Goal: Information Seeking & Learning: Learn about a topic

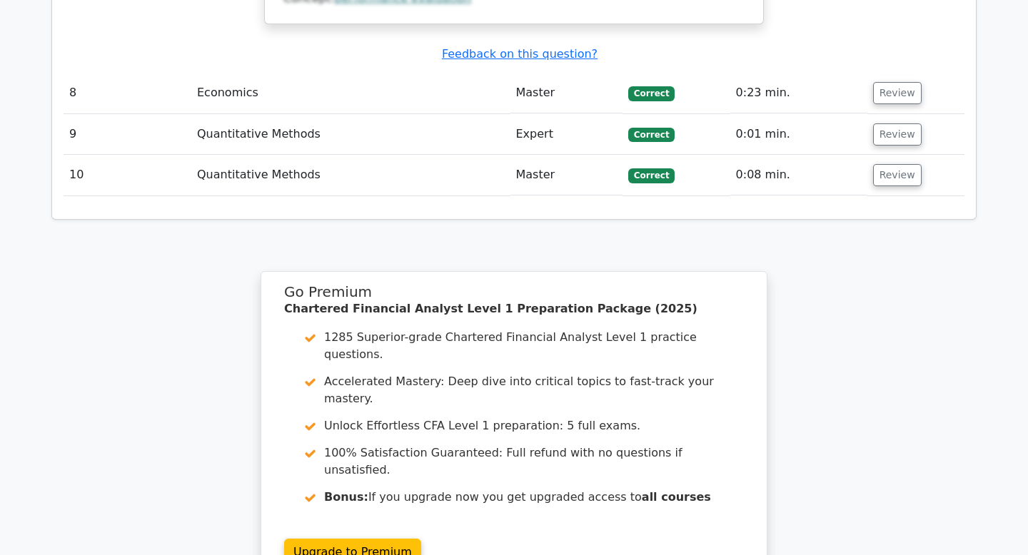
scroll to position [2658, 0]
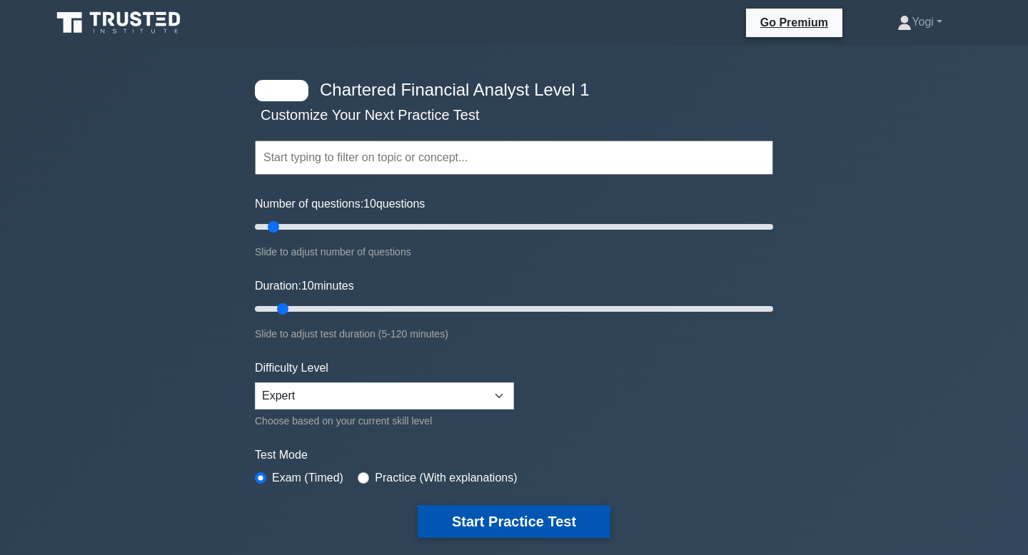
click at [474, 530] on button "Start Practice Test" at bounding box center [514, 521] width 193 height 33
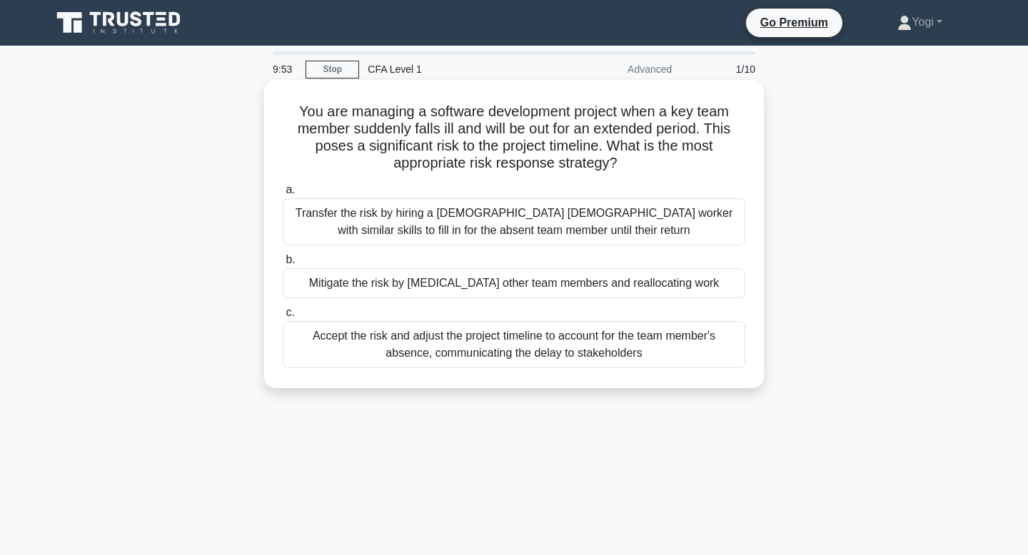
click at [485, 292] on div "Mitigate the risk by cross-training other team members and reallocating work" at bounding box center [514, 283] width 462 height 30
click at [283, 265] on input "b. Mitigate the risk by cross-training other team members and reallocating work" at bounding box center [283, 260] width 0 height 9
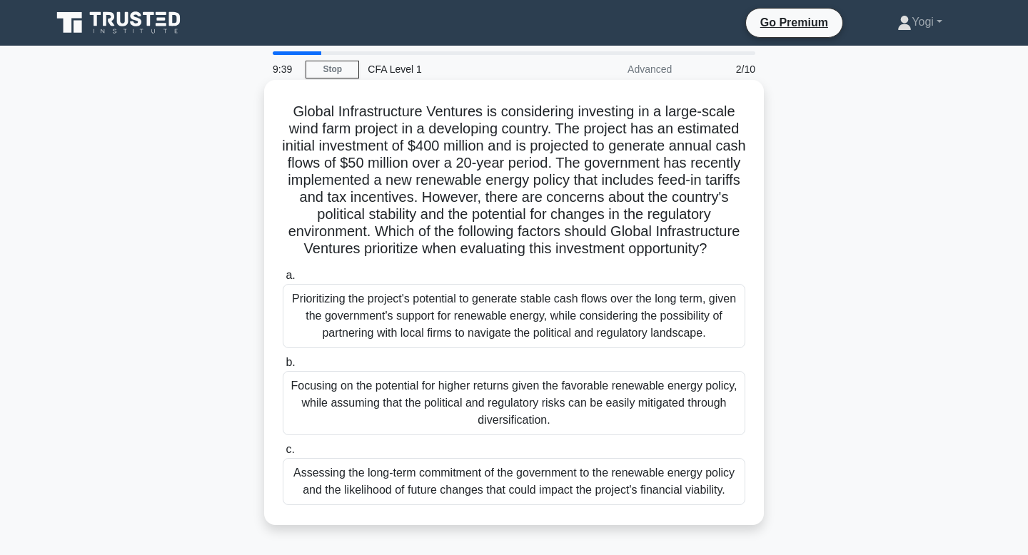
click at [465, 477] on div "Assessing the long-term commitment of the government to the renewable energy po…" at bounding box center [514, 481] width 462 height 47
click at [283, 455] on input "c. Assessing the long-term commitment of the government to the renewable energy…" at bounding box center [283, 449] width 0 height 9
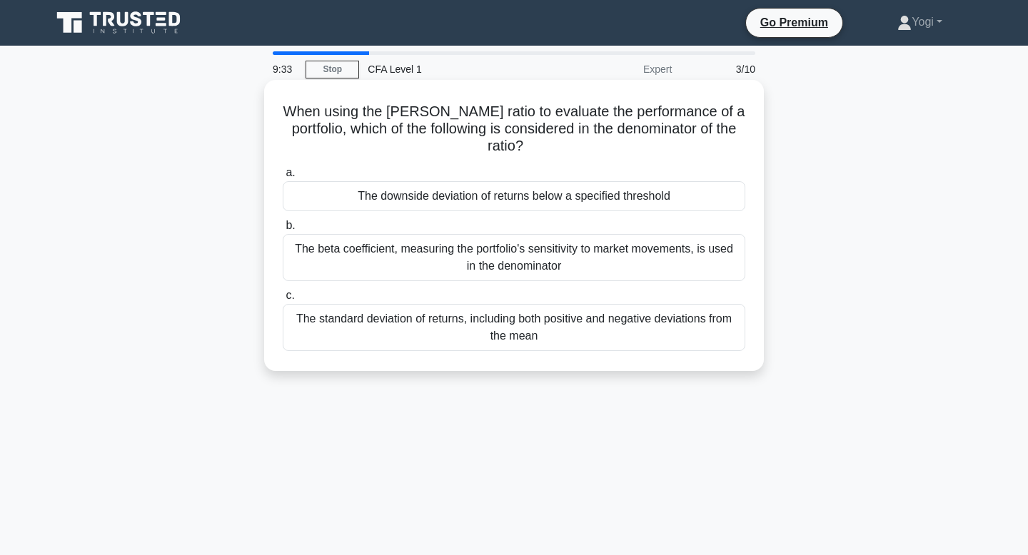
click at [476, 187] on div "The downside deviation of returns below a specified threshold" at bounding box center [514, 196] width 462 height 30
click at [283, 178] on input "a. The downside deviation of returns below a specified threshold" at bounding box center [283, 172] width 0 height 9
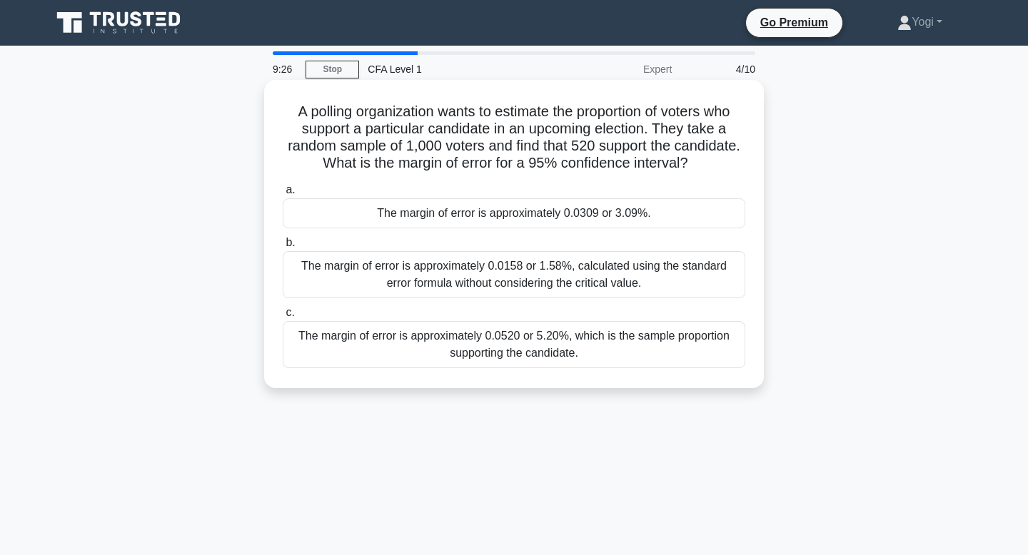
click at [484, 218] on div "The margin of error is approximately 0.0309 or 3.09%." at bounding box center [514, 213] width 462 height 30
click at [283, 195] on input "a. The margin of error is approximately 0.0309 or 3.09%." at bounding box center [283, 190] width 0 height 9
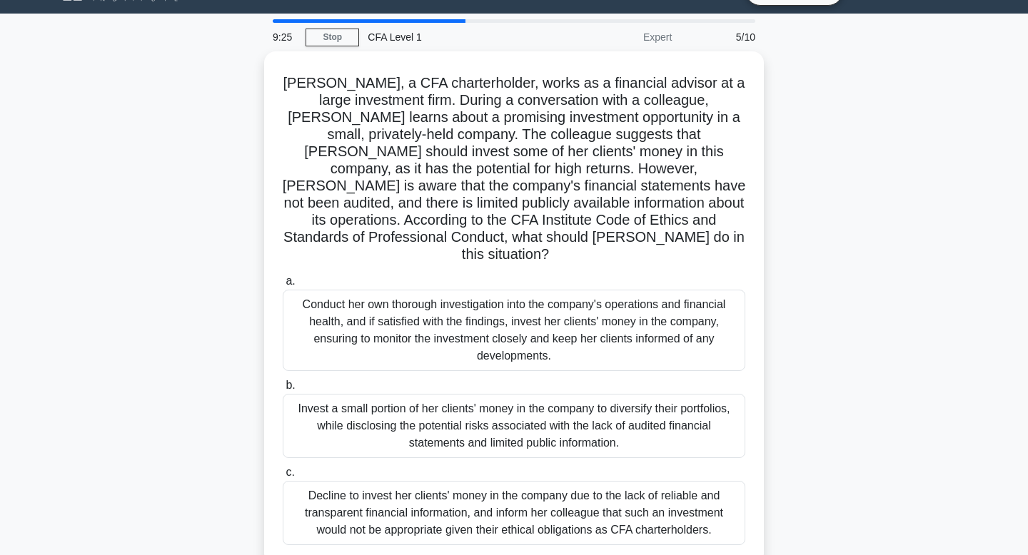
scroll to position [34, 0]
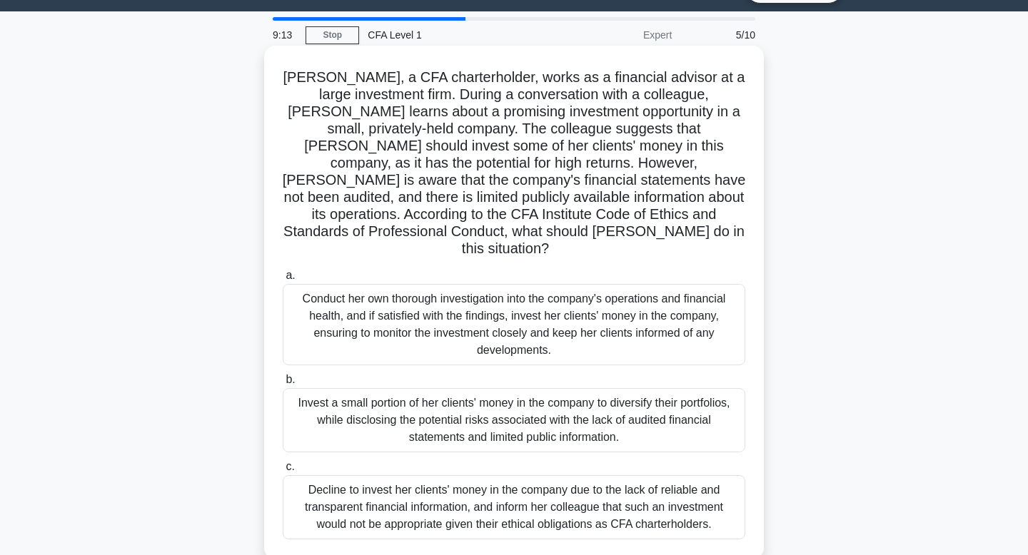
click at [465, 409] on div "Invest a small portion of her clients' money in the company to diversify their …" at bounding box center [514, 420] width 462 height 64
click at [283, 385] on input "b. Invest a small portion of her clients' money in the company to diversify the…" at bounding box center [283, 379] width 0 height 9
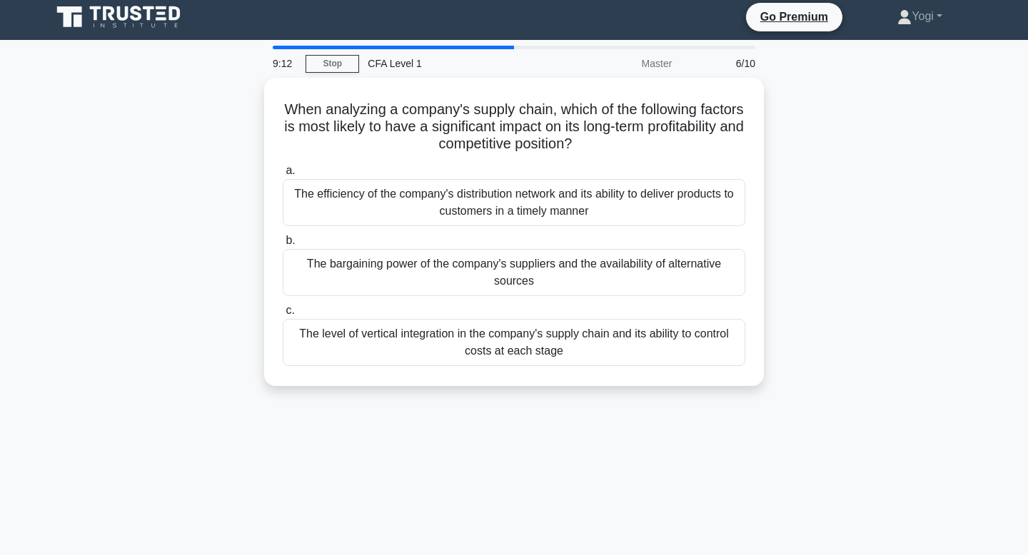
scroll to position [0, 0]
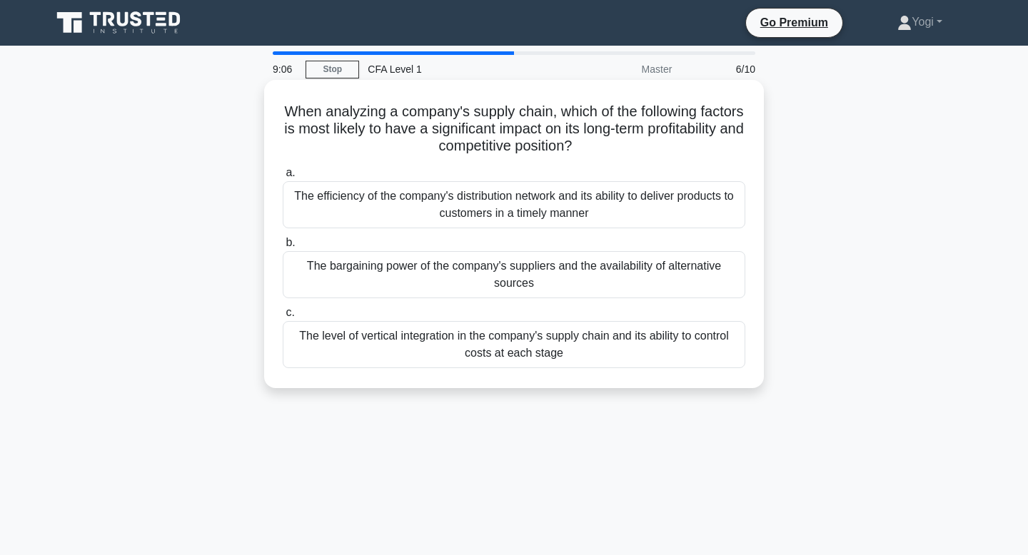
click at [483, 275] on div "The bargaining power of the company's suppliers and the availability of alterna…" at bounding box center [514, 274] width 462 height 47
click at [283, 248] on input "b. The bargaining power of the company's suppliers and the availability of alte…" at bounding box center [283, 242] width 0 height 9
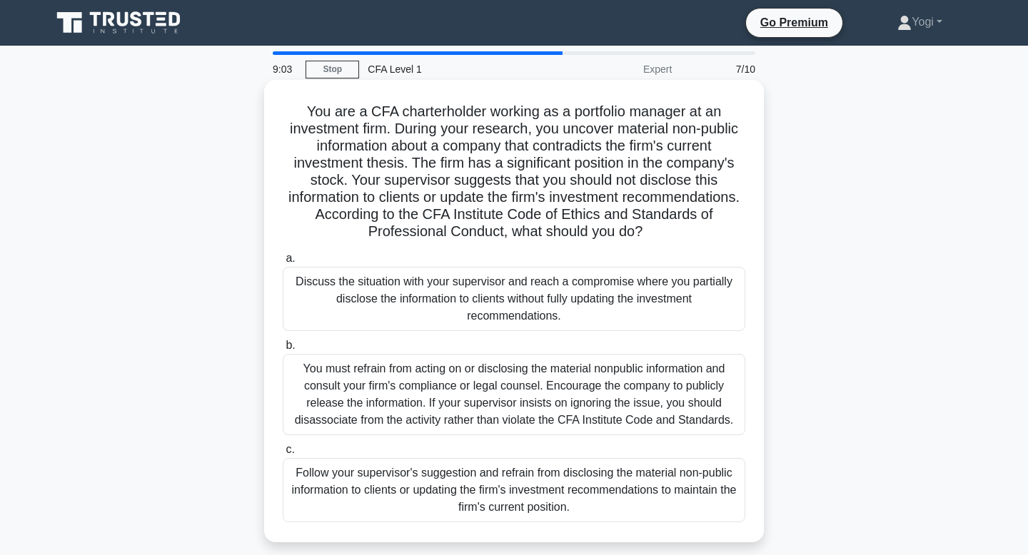
click at [477, 398] on div "You must refrain from acting on or disclosing the material nonpublic informatio…" at bounding box center [514, 394] width 462 height 81
click at [283, 350] on input "b. You must refrain from acting on or disclosing the material nonpublic informa…" at bounding box center [283, 345] width 0 height 9
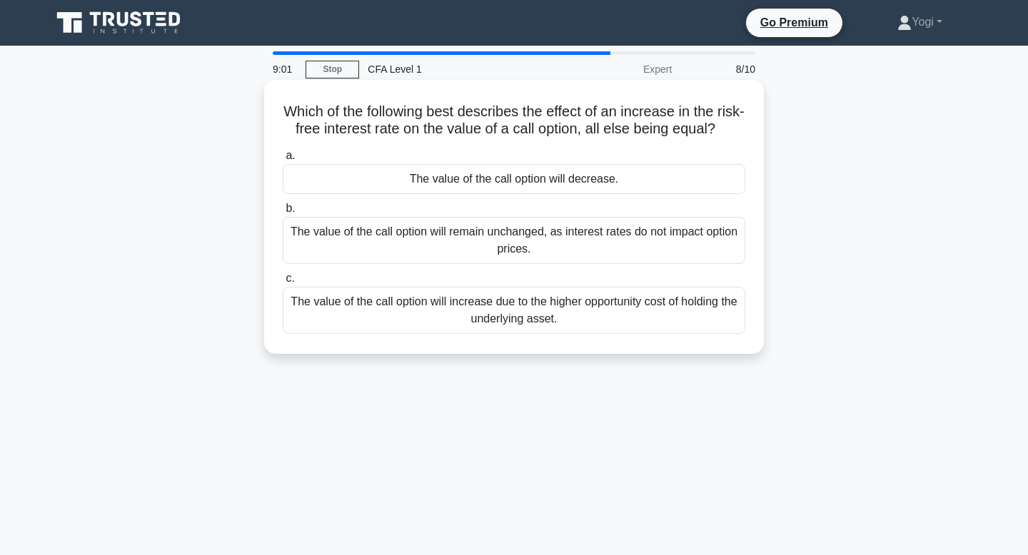
click at [489, 172] on div "The value of the call option will decrease." at bounding box center [514, 179] width 462 height 30
click at [283, 161] on input "a. The value of the call option will decrease." at bounding box center [283, 155] width 0 height 9
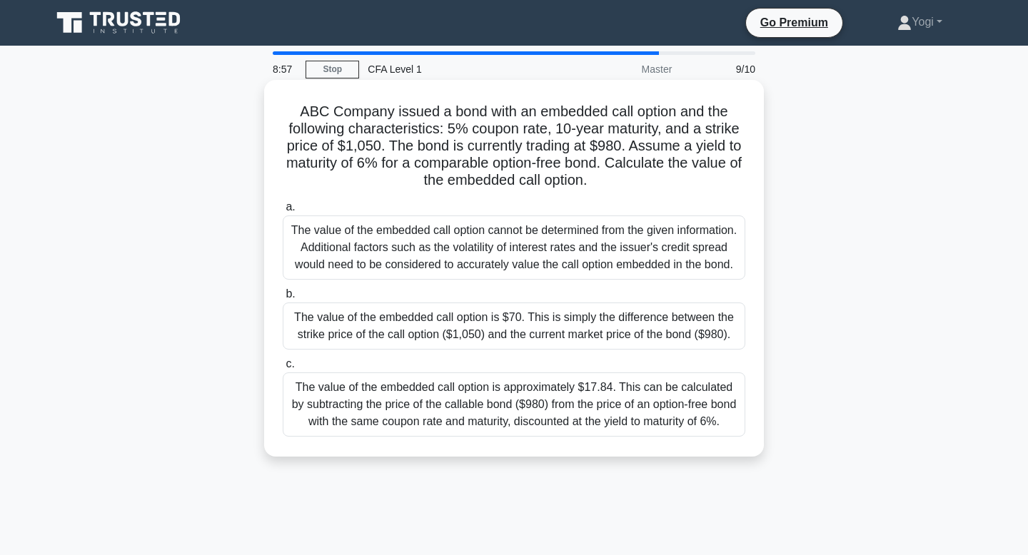
click at [470, 330] on div "The value of the embedded call option is $70. This is simply the difference bet…" at bounding box center [514, 326] width 462 height 47
click at [283, 299] on input "b. The value of the embedded call option is $70. This is simply the difference …" at bounding box center [283, 294] width 0 height 9
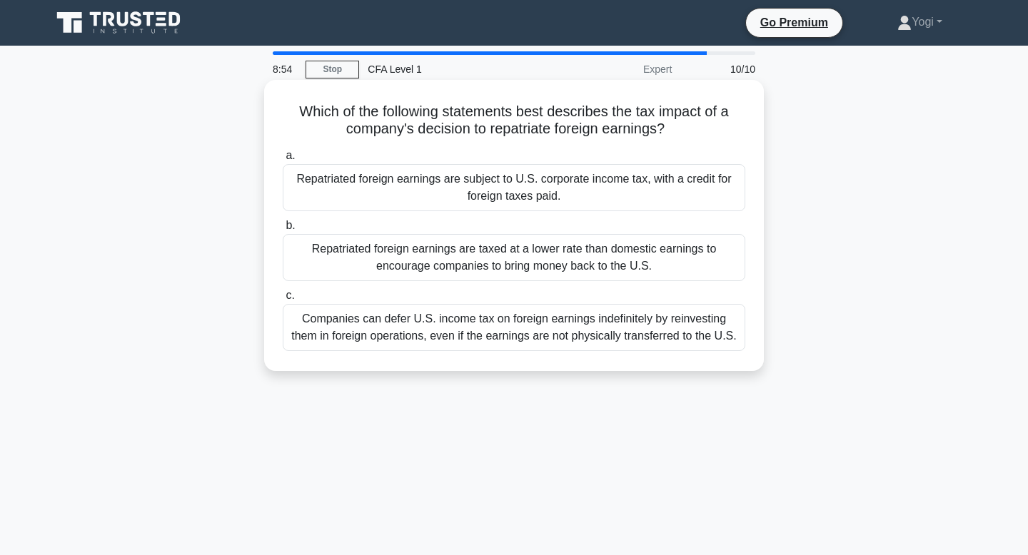
click at [484, 187] on div "Repatriated foreign earnings are subject to U.S. corporate income tax, with a c…" at bounding box center [514, 187] width 462 height 47
click at [283, 161] on input "a. Repatriated foreign earnings are subject to U.S. corporate income tax, with …" at bounding box center [283, 155] width 0 height 9
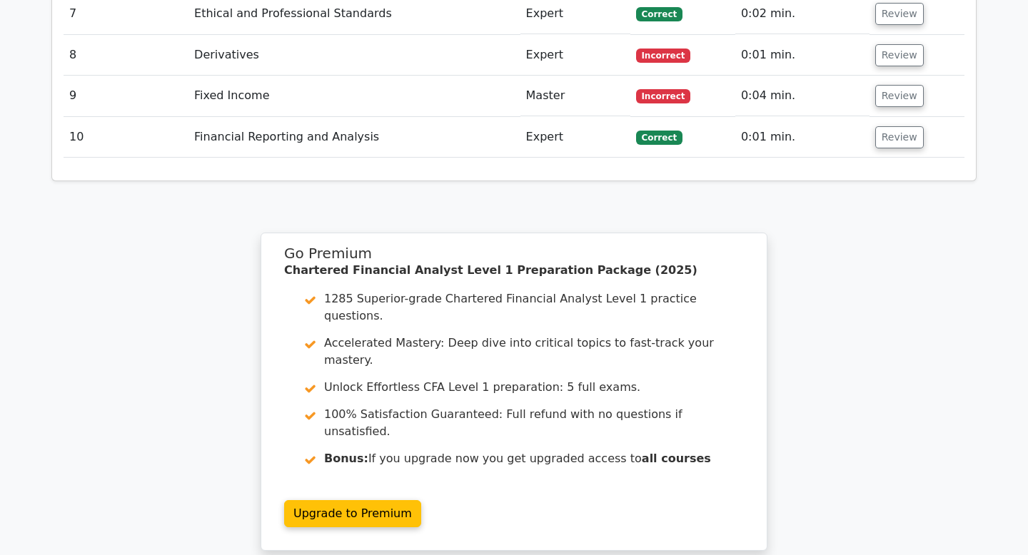
scroll to position [2270, 0]
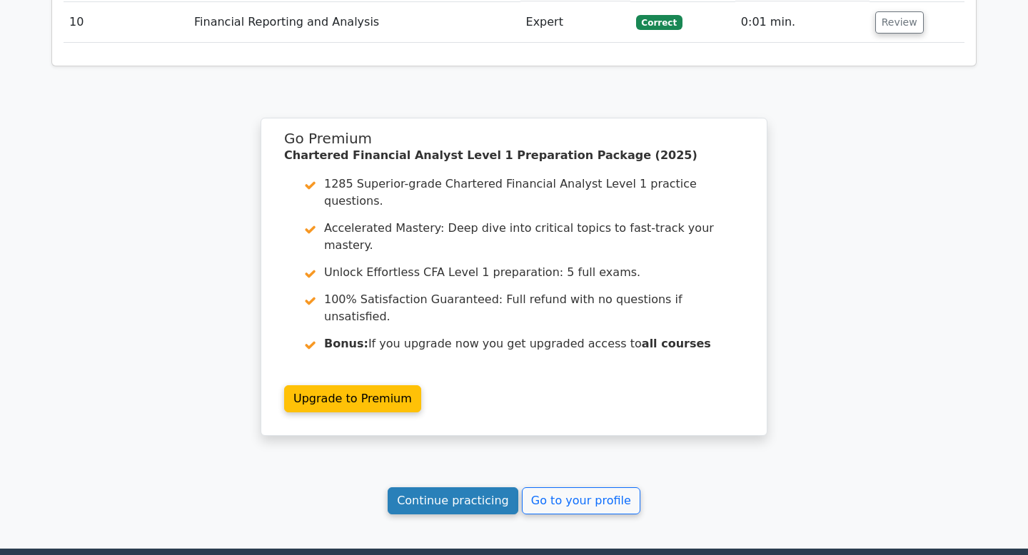
click at [497, 487] on link "Continue practicing" at bounding box center [453, 500] width 131 height 27
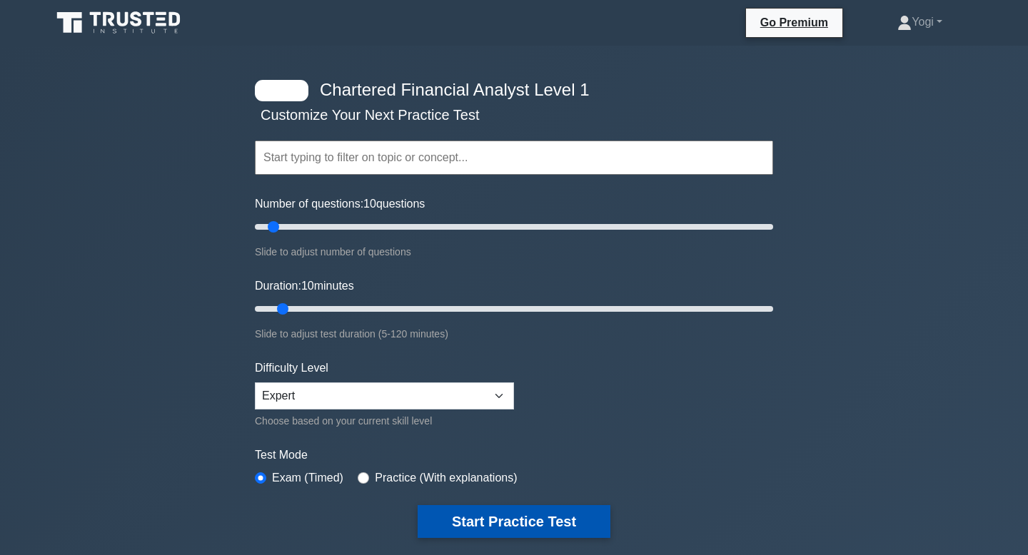
click at [537, 531] on button "Start Practice Test" at bounding box center [514, 521] width 193 height 33
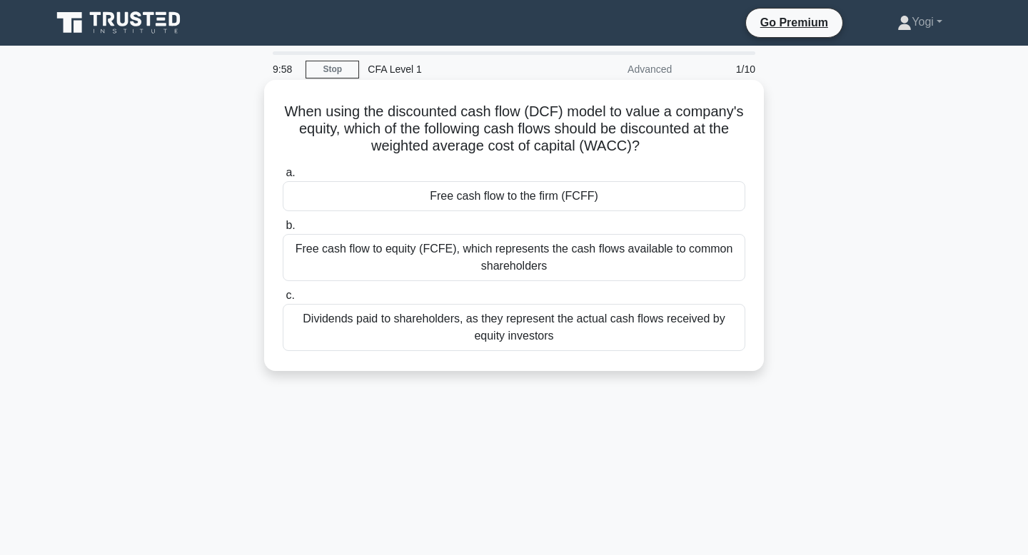
click at [577, 198] on div "Free cash flow to the firm (FCFF)" at bounding box center [514, 196] width 462 height 30
click at [283, 178] on input "a. Free cash flow to the firm (FCFF)" at bounding box center [283, 172] width 0 height 9
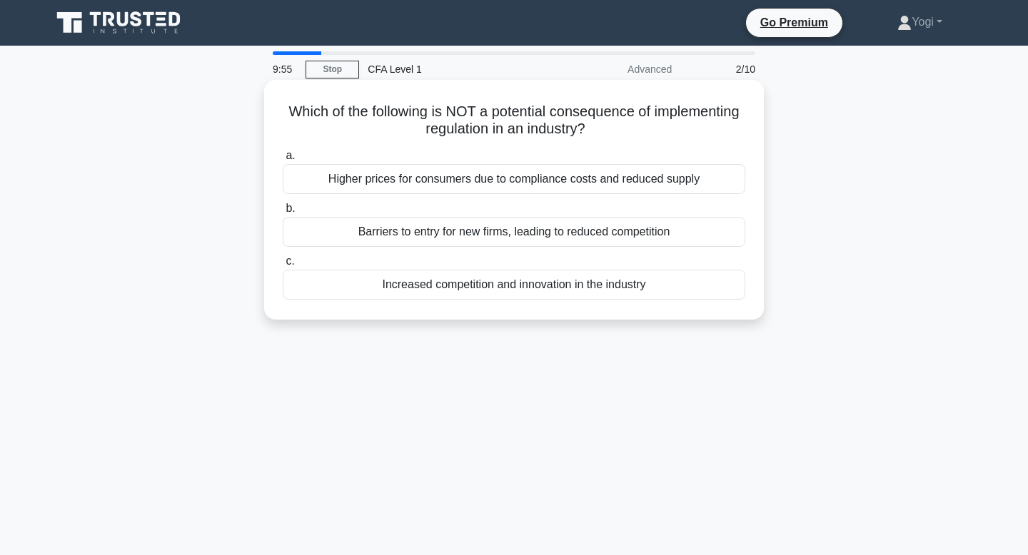
click at [585, 292] on div "Increased competition and innovation in the industry" at bounding box center [514, 285] width 462 height 30
click at [283, 266] on input "c. Increased competition and innovation in the industry" at bounding box center [283, 261] width 0 height 9
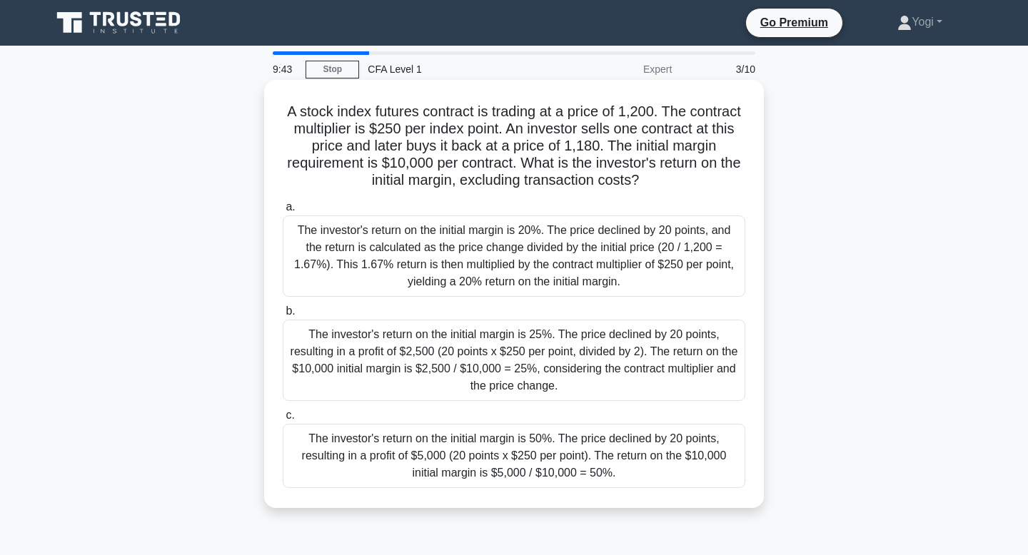
click at [554, 456] on div "The investor's return on the initial margin is 50%. The price declined by 20 po…" at bounding box center [514, 456] width 462 height 64
click at [283, 420] on input "c. The investor's return on the initial margin is 50%. The price declined by 20…" at bounding box center [283, 415] width 0 height 9
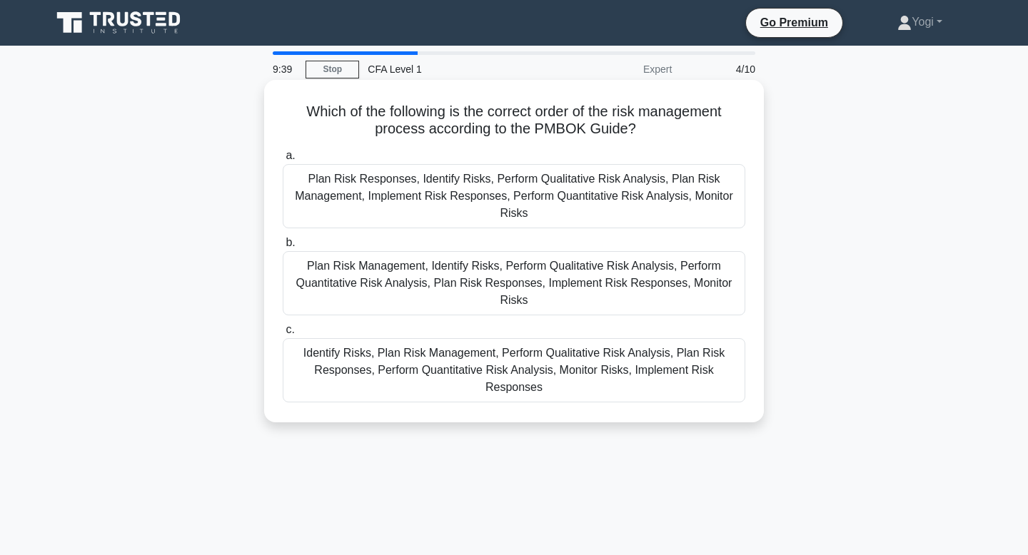
click at [544, 278] on div "Plan Risk Management, Identify Risks, Perform Qualitative Risk Analysis, Perfor…" at bounding box center [514, 283] width 462 height 64
click at [283, 248] on input "b. Plan Risk Management, Identify Risks, Perform Qualitative Risk Analysis, Per…" at bounding box center [283, 242] width 0 height 9
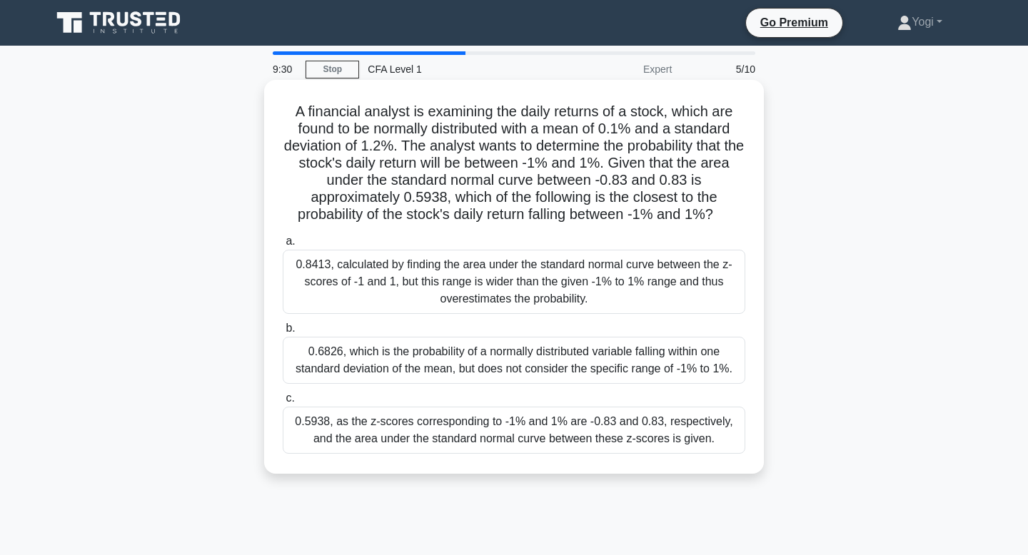
click at [532, 437] on div "0.5938, as the z-scores corresponding to -1% and 1% are -0.83 and 0.83, respect…" at bounding box center [514, 430] width 462 height 47
click at [283, 403] on input "c. 0.5938, as the z-scores corresponding to -1% and 1% are -0.83 and 0.83, resp…" at bounding box center [283, 398] width 0 height 9
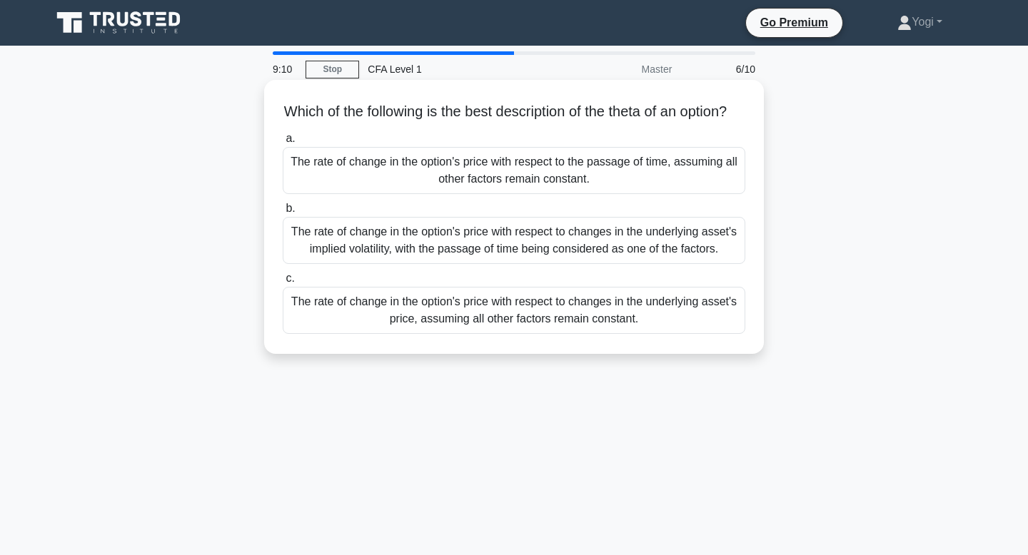
click at [527, 323] on div "The rate of change in the option's price with respect to changes in the underly…" at bounding box center [514, 310] width 462 height 47
click at [283, 283] on input "c. The rate of change in the option's price with respect to changes in the unde…" at bounding box center [283, 278] width 0 height 9
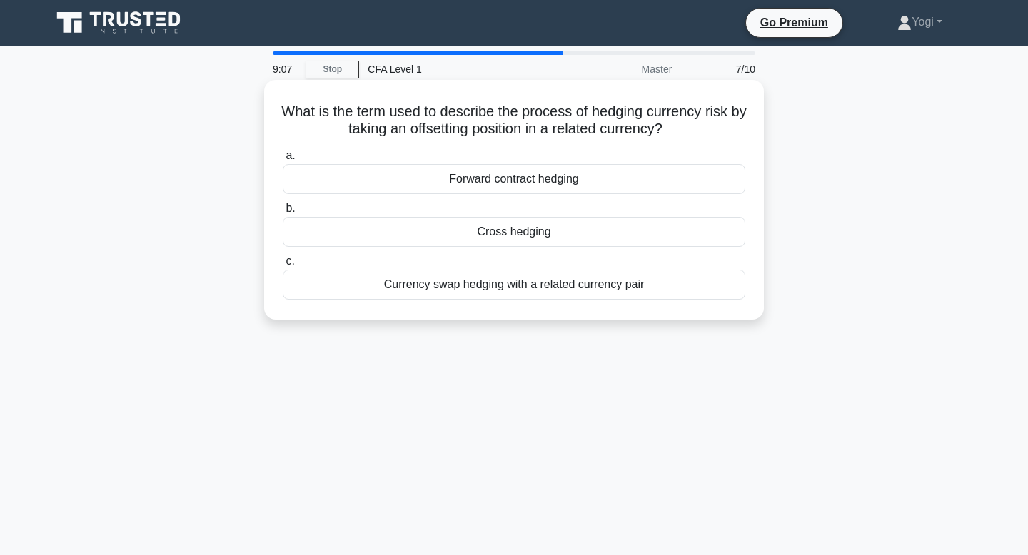
click at [557, 236] on div "Cross hedging" at bounding box center [514, 232] width 462 height 30
click at [283, 213] on input "b. Cross hedging" at bounding box center [283, 208] width 0 height 9
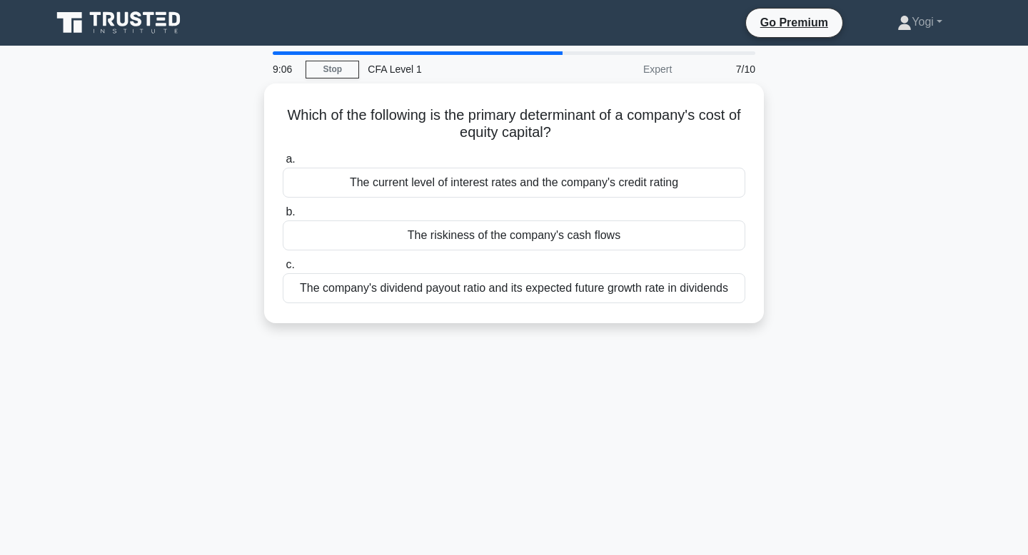
click at [557, 236] on div "The riskiness of the company's cash flows" at bounding box center [514, 236] width 462 height 30
click at [283, 217] on input "b. The riskiness of the company's cash flows" at bounding box center [283, 212] width 0 height 9
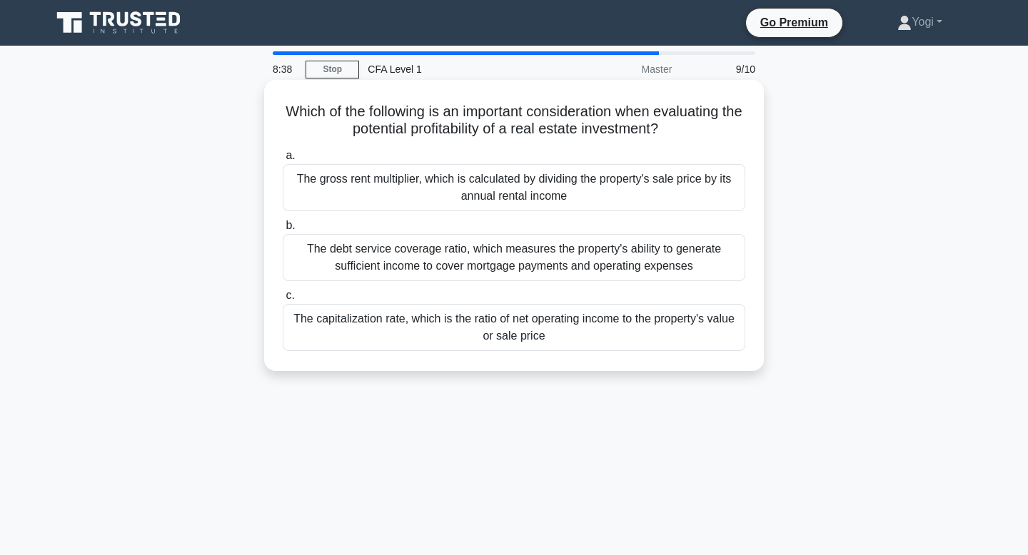
click at [525, 335] on div "The capitalization rate, which is the ratio of net operating income to the prop…" at bounding box center [514, 327] width 462 height 47
click at [283, 300] on input "c. The capitalization rate, which is the ratio of net operating income to the p…" at bounding box center [283, 295] width 0 height 9
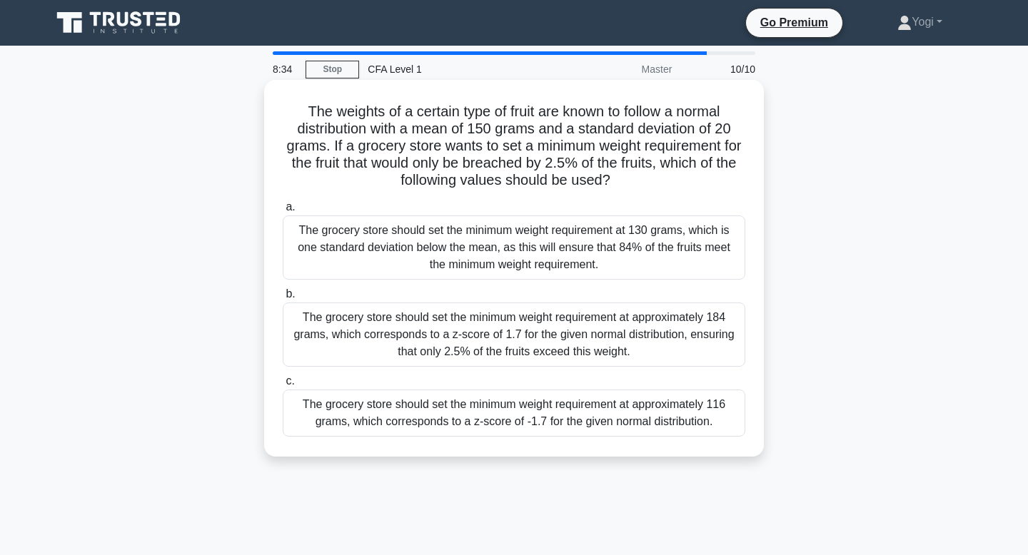
click at [540, 404] on div "The grocery store should set the minimum weight requirement at approximately 11…" at bounding box center [514, 413] width 462 height 47
click at [283, 386] on input "c. The grocery store should set the minimum weight requirement at approximately…" at bounding box center [283, 381] width 0 height 9
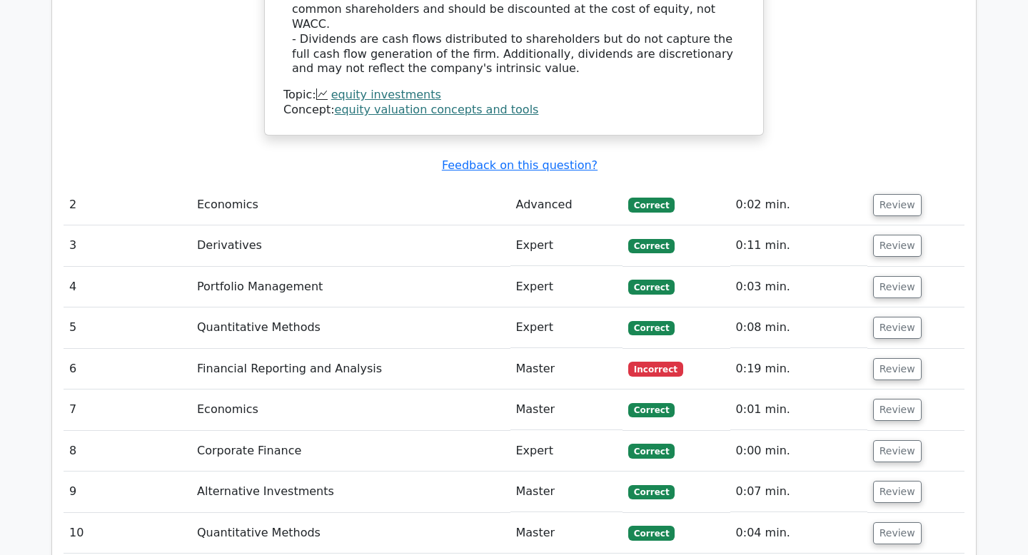
scroll to position [1923, 0]
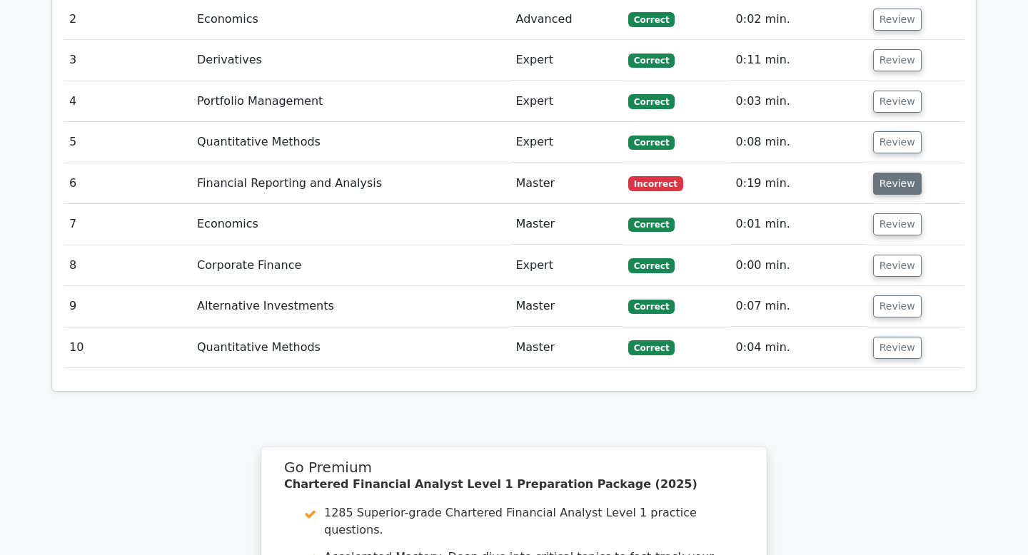
click at [891, 173] on button "Review" at bounding box center [897, 184] width 49 height 22
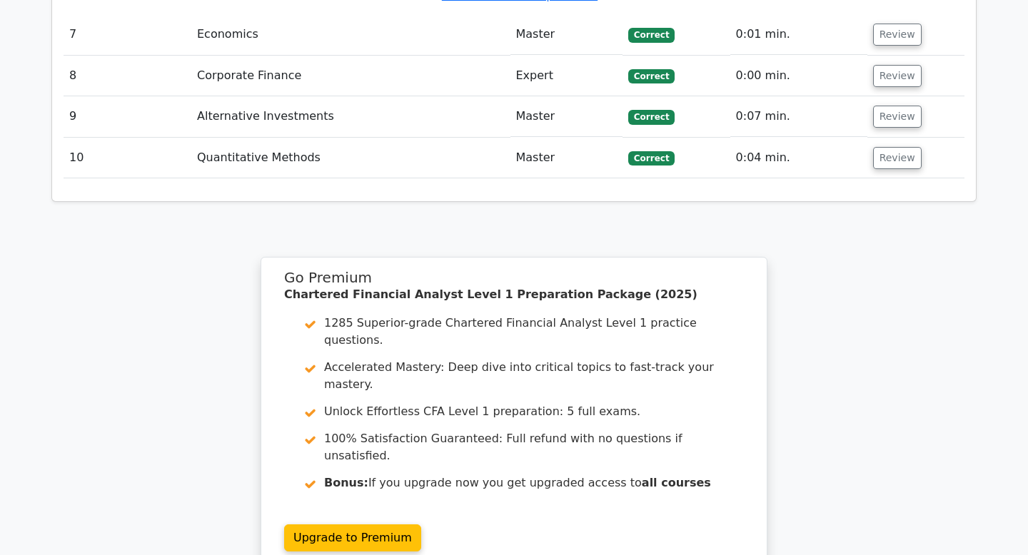
scroll to position [2795, 0]
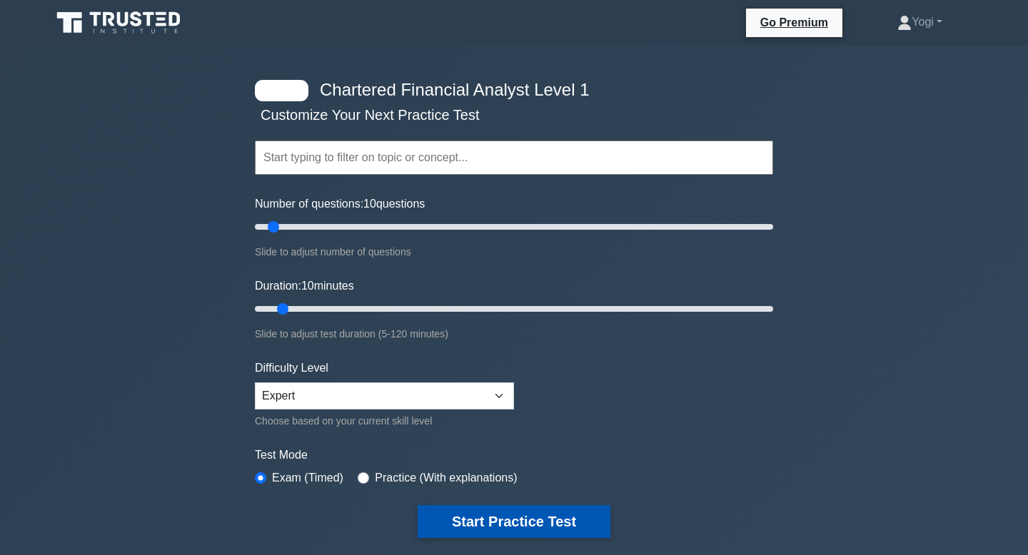
click at [510, 510] on button "Start Practice Test" at bounding box center [514, 521] width 193 height 33
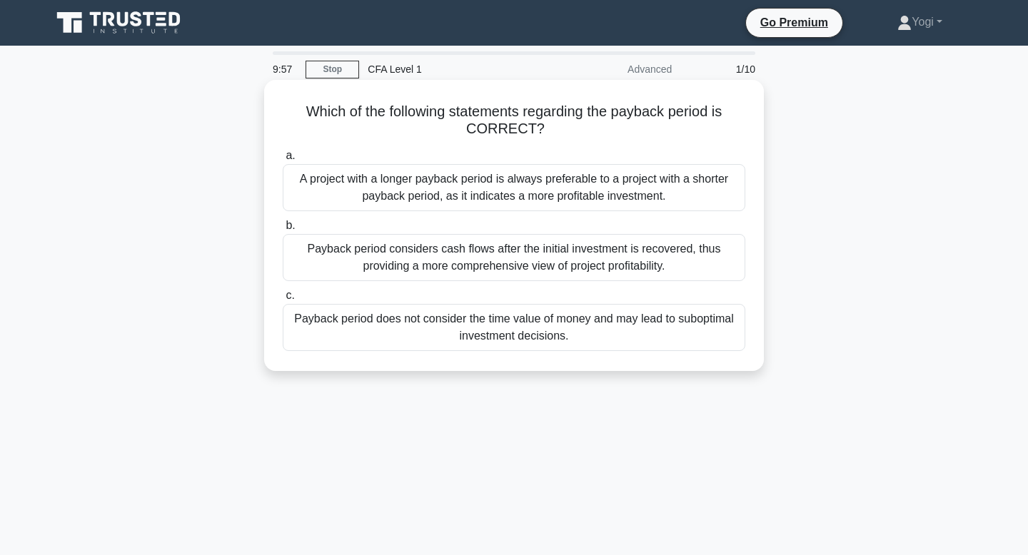
click at [533, 319] on div "Payback period does not consider the time value of money and may lead to subopt…" at bounding box center [514, 327] width 462 height 47
click at [283, 300] on input "c. Payback period does not consider the time value of money and may lead to sub…" at bounding box center [283, 295] width 0 height 9
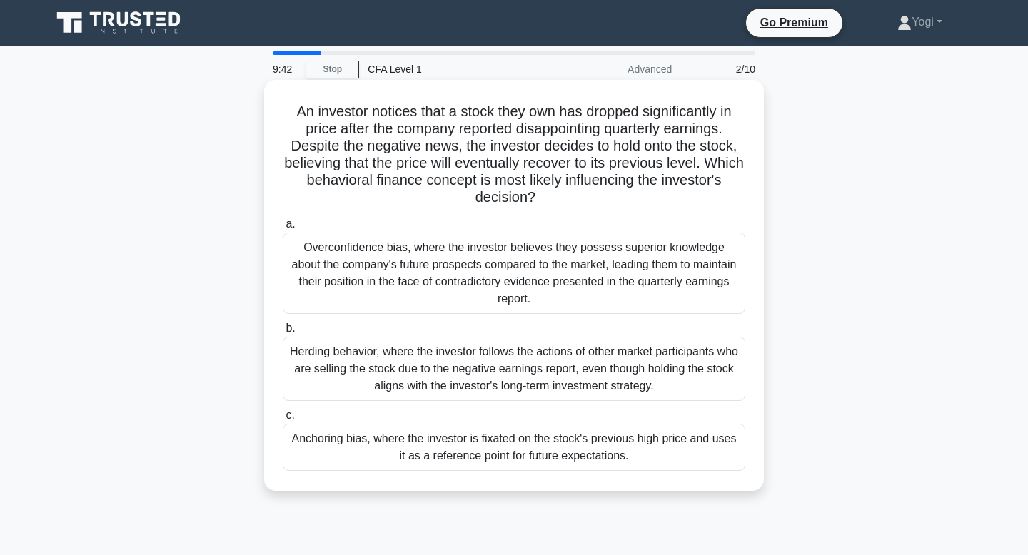
click at [430, 435] on div "Anchoring bias, where the investor is fixated on the stock's previous high pric…" at bounding box center [514, 447] width 462 height 47
click at [283, 420] on input "c. Anchoring bias, where the investor is fixated on the stock's previous high p…" at bounding box center [283, 415] width 0 height 9
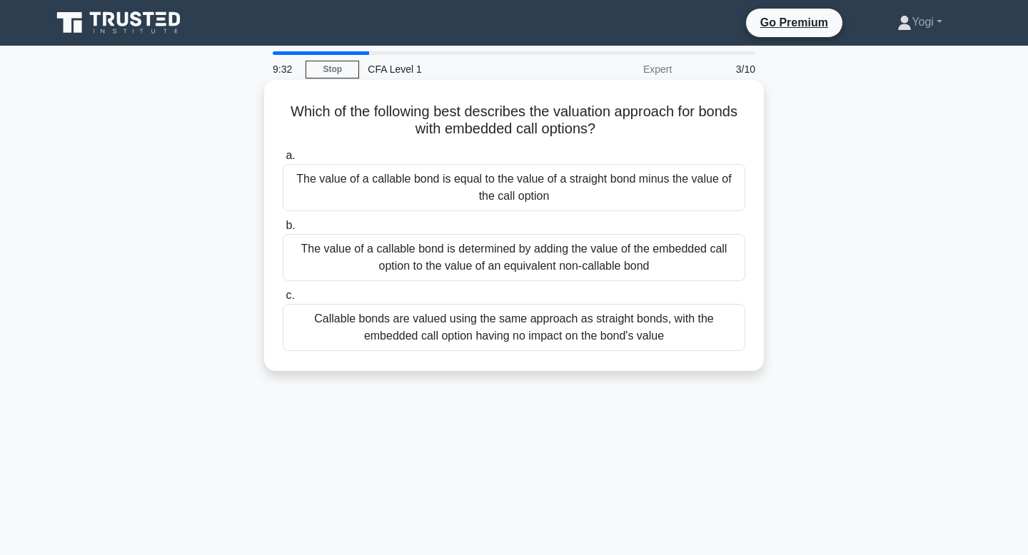
click at [447, 183] on div "The value of a callable bond is equal to the value of a straight bond minus the…" at bounding box center [514, 187] width 462 height 47
click at [283, 161] on input "a. The value of a callable bond is equal to the value of a straight bond minus …" at bounding box center [283, 155] width 0 height 9
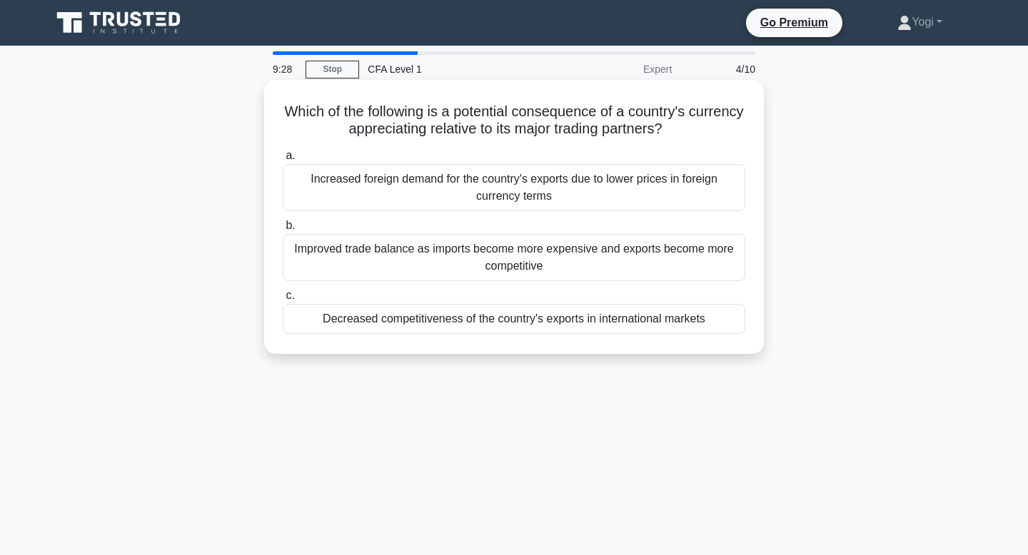
click at [472, 325] on div "Decreased competitiveness of the country's exports in international markets" at bounding box center [514, 319] width 462 height 30
click at [283, 300] on input "c. Decreased competitiveness of the country's exports in international markets" at bounding box center [283, 295] width 0 height 9
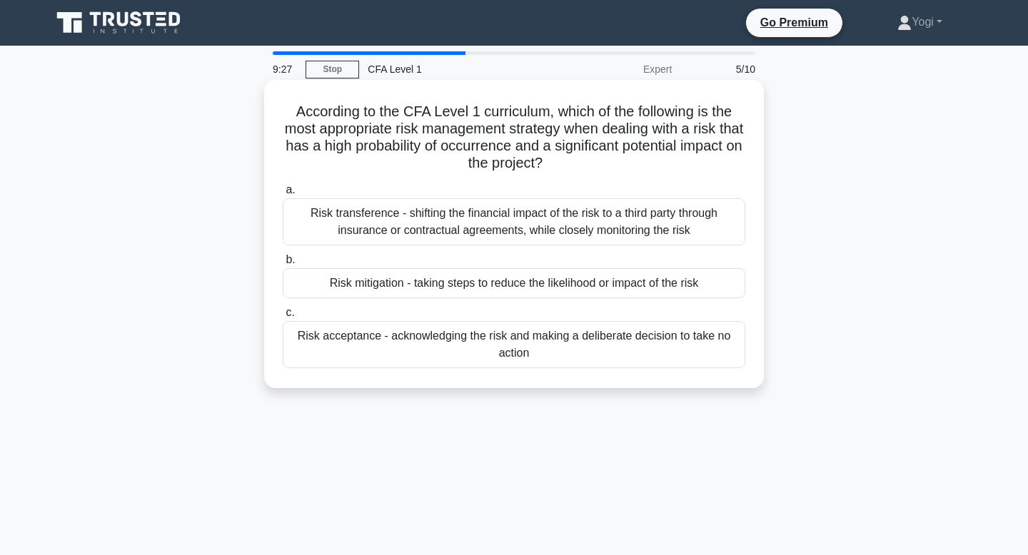
click at [477, 286] on div "Risk mitigation - taking steps to reduce the likelihood or impact of the risk" at bounding box center [514, 283] width 462 height 30
click at [283, 265] on input "b. Risk mitigation - taking steps to reduce the likelihood or impact of the risk" at bounding box center [283, 260] width 0 height 9
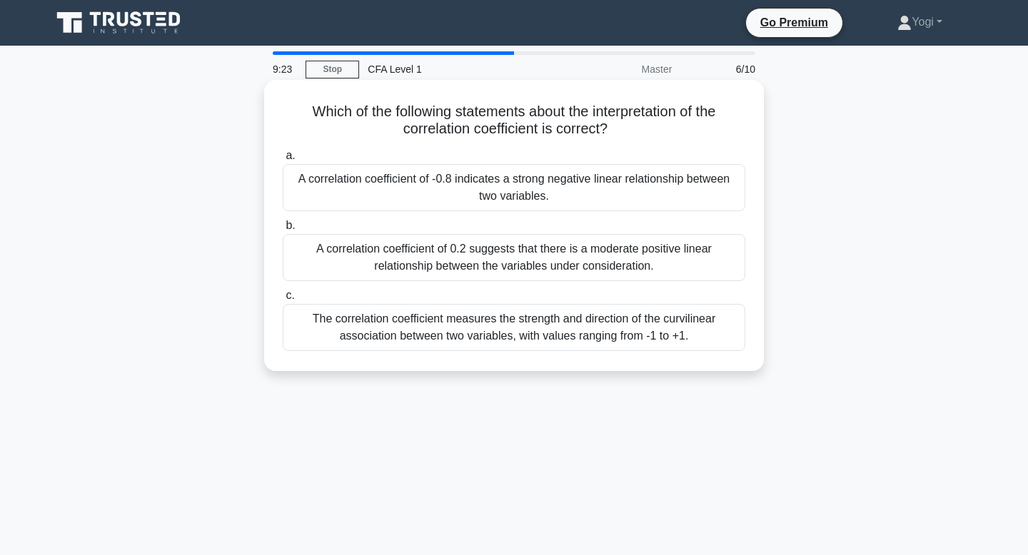
click at [470, 185] on div "A correlation coefficient of -0.8 indicates a strong negative linear relationsh…" at bounding box center [514, 187] width 462 height 47
click at [283, 161] on input "a. A correlation coefficient of -0.8 indicates a strong negative linear relatio…" at bounding box center [283, 155] width 0 height 9
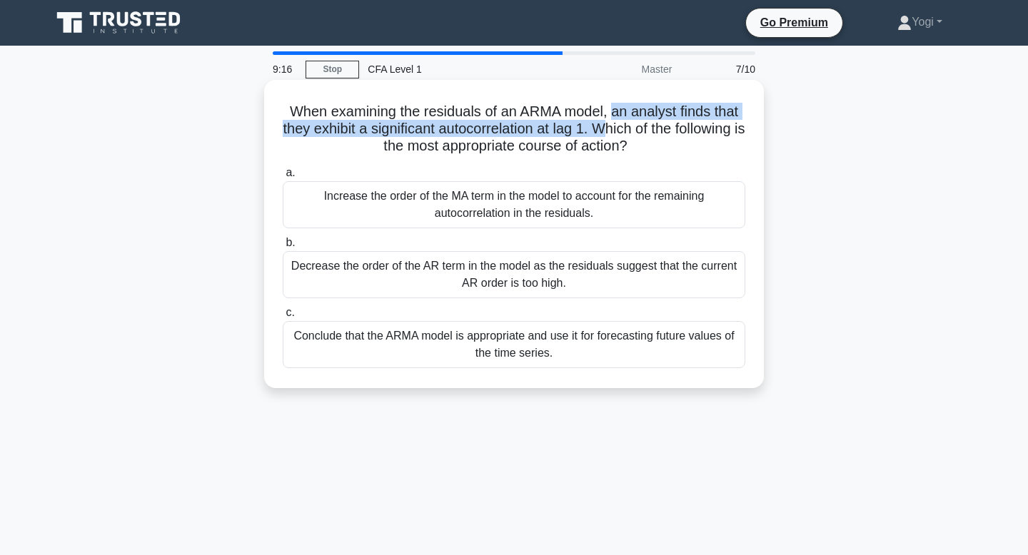
drag, startPoint x: 612, startPoint y: 113, endPoint x: 617, endPoint y: 133, distance: 21.1
click at [617, 133] on h5 "When examining the residuals of an ARMA model, an analyst finds that they exhib…" at bounding box center [513, 129] width 465 height 53
click at [592, 217] on div "Increase the order of the MA term in the model to account for the remaining aut…" at bounding box center [514, 204] width 462 height 47
click at [283, 178] on input "a. Increase the order of the MA term in the model to account for the remaining …" at bounding box center [283, 172] width 0 height 9
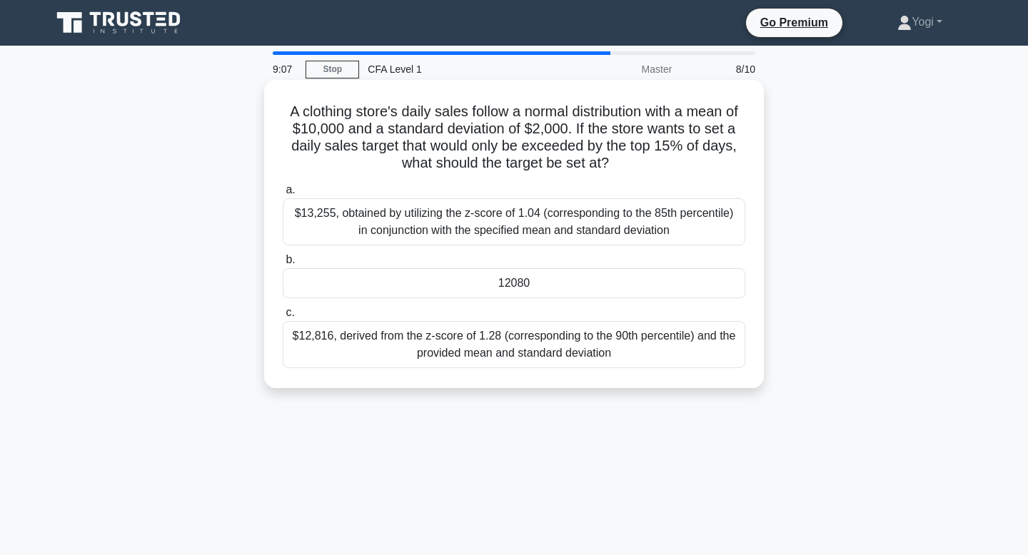
click at [586, 280] on div "12080" at bounding box center [514, 283] width 462 height 30
click at [283, 265] on input "b. 12080" at bounding box center [283, 260] width 0 height 9
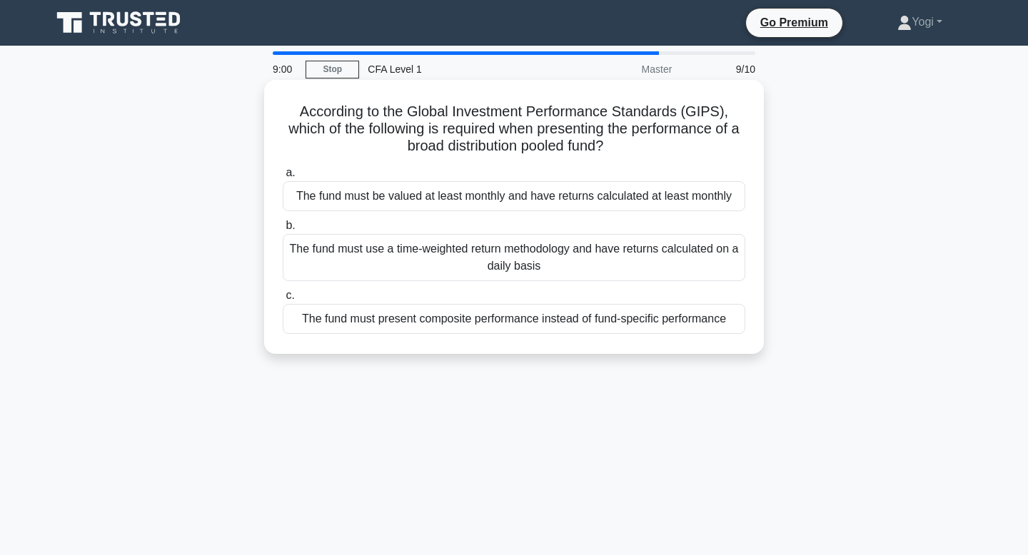
click at [585, 319] on div "The fund must present composite performance instead of fund-specific performance" at bounding box center [514, 319] width 462 height 30
click at [283, 300] on input "c. The fund must present composite performance instead of fund-specific perform…" at bounding box center [283, 295] width 0 height 9
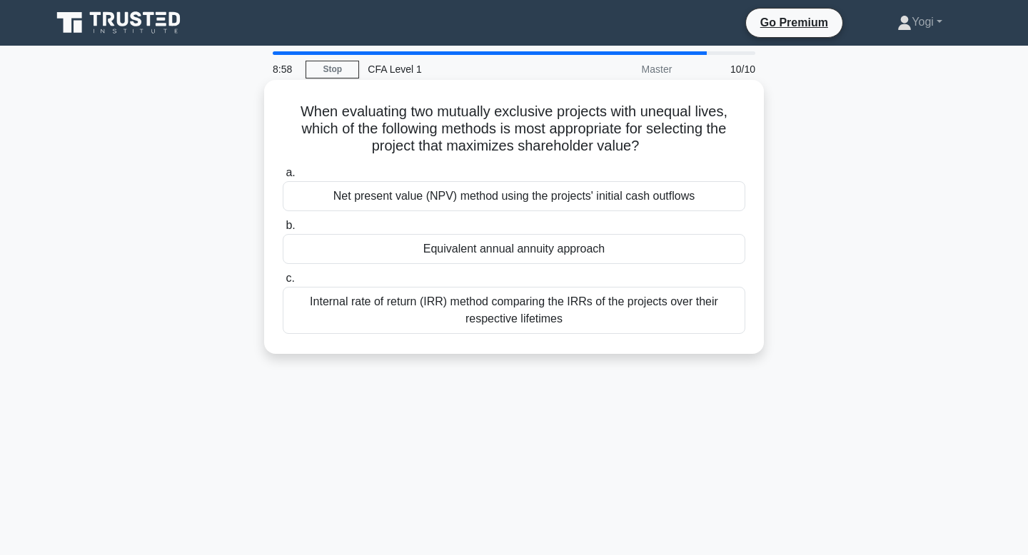
click at [586, 254] on div "Equivalent annual annuity approach" at bounding box center [514, 249] width 462 height 30
click at [283, 231] on input "b. Equivalent annual annuity approach" at bounding box center [283, 225] width 0 height 9
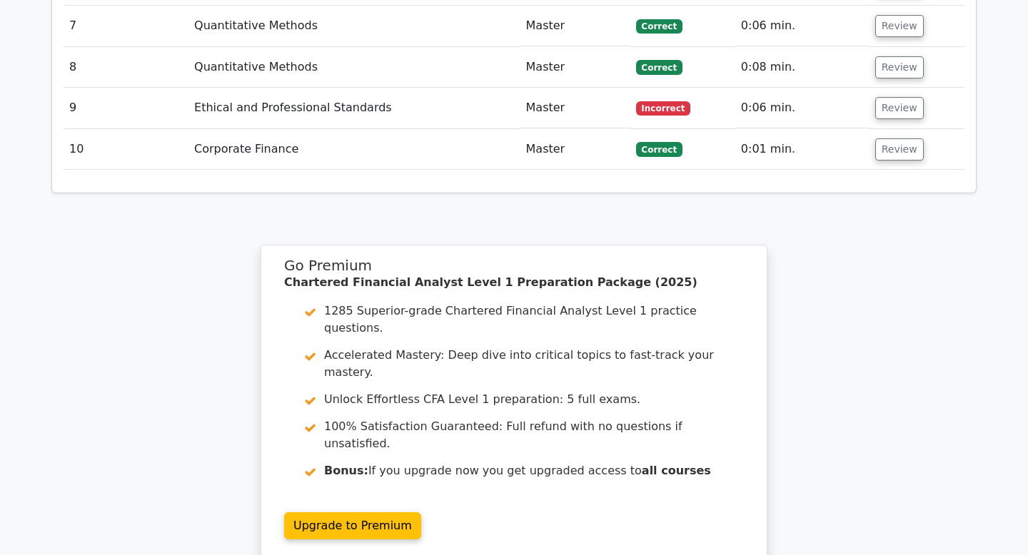
scroll to position [2128, 0]
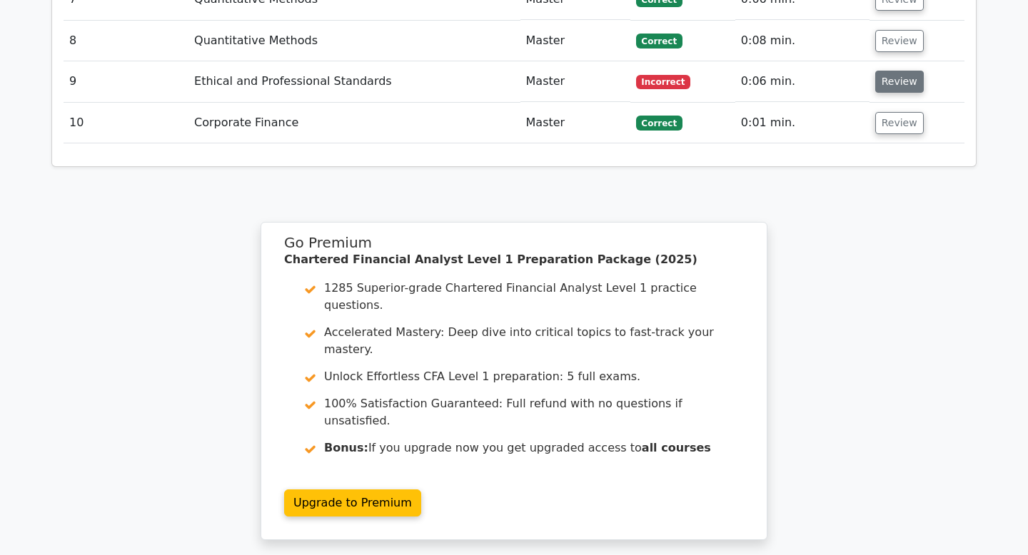
click at [878, 71] on button "Review" at bounding box center [899, 82] width 49 height 22
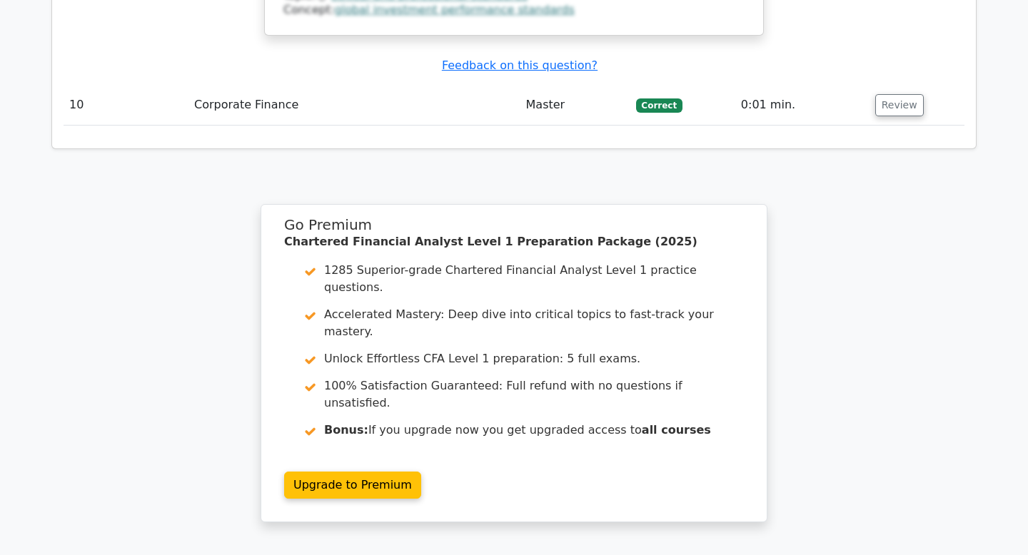
scroll to position [2901, 0]
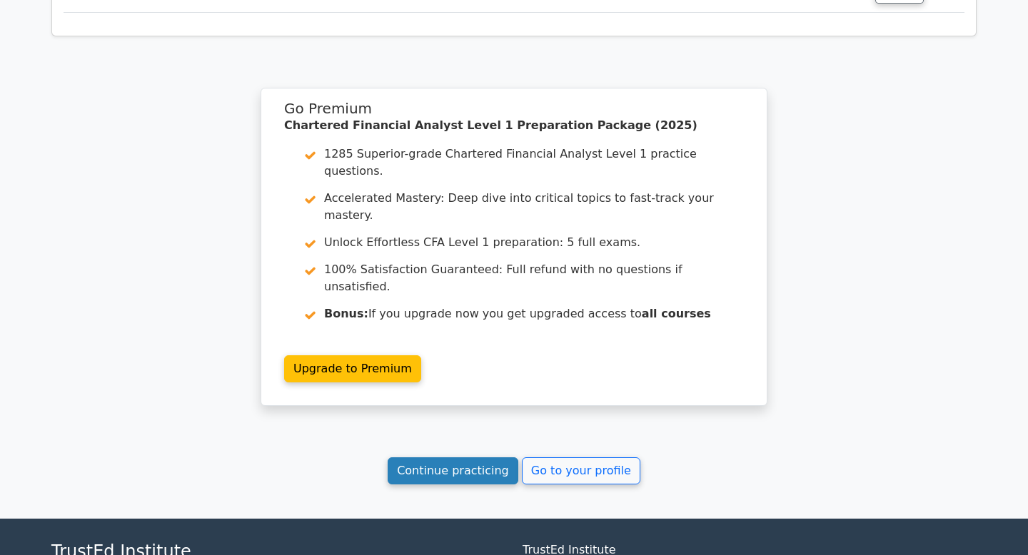
click at [445, 457] on link "Continue practicing" at bounding box center [453, 470] width 131 height 27
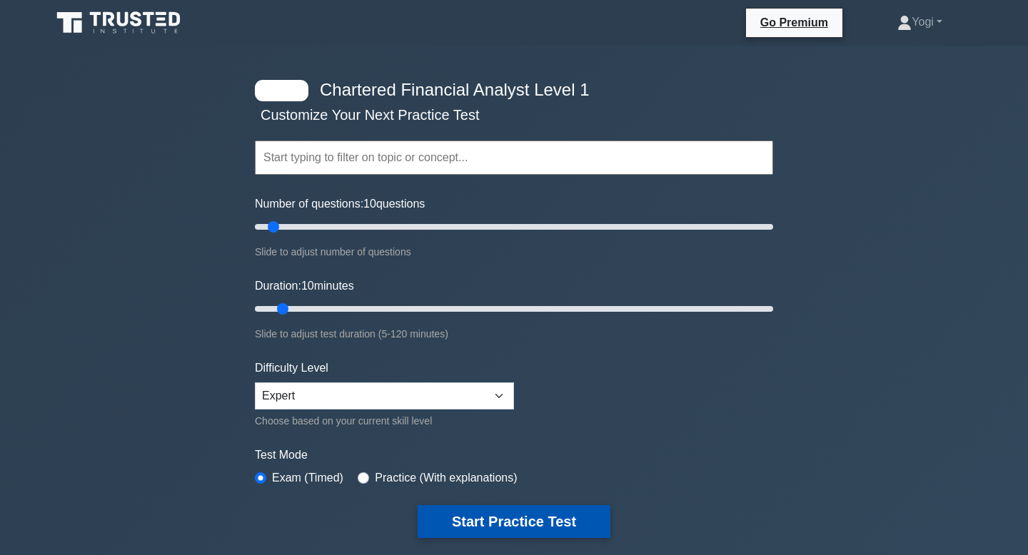
click at [465, 529] on button "Start Practice Test" at bounding box center [514, 521] width 193 height 33
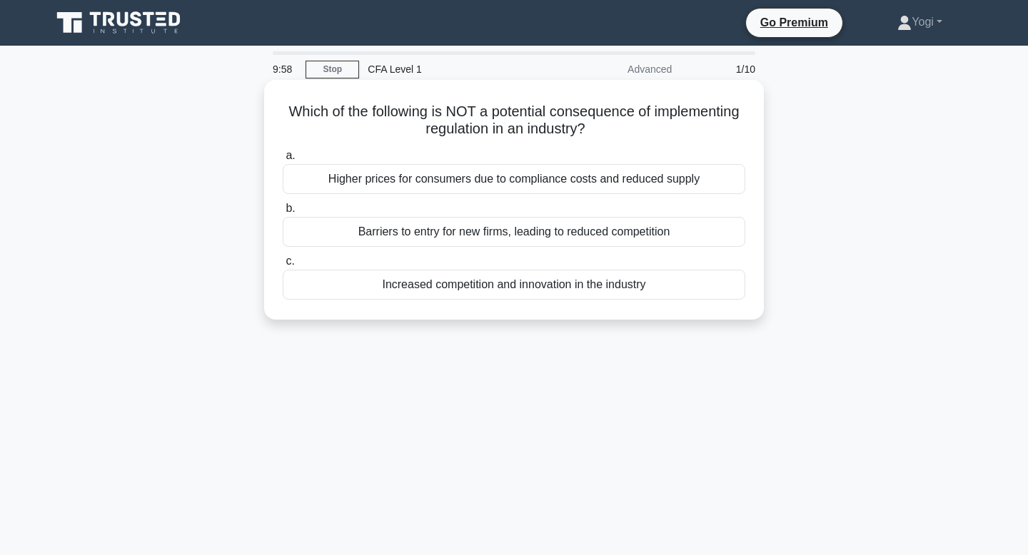
click at [530, 293] on div "Increased competition and innovation in the industry" at bounding box center [514, 285] width 462 height 30
click at [283, 266] on input "c. Increased competition and innovation in the industry" at bounding box center [283, 261] width 0 height 9
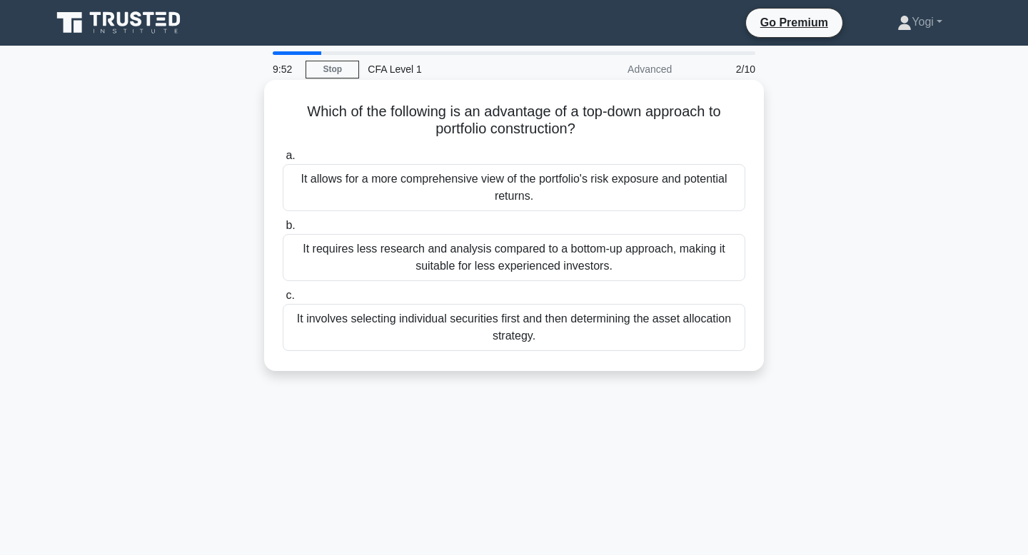
click at [512, 199] on div "It allows for a more comprehensive view of the portfolio's risk exposure and po…" at bounding box center [514, 187] width 462 height 47
click at [283, 161] on input "a. It allows for a more comprehensive view of the portfolio's risk exposure and…" at bounding box center [283, 155] width 0 height 9
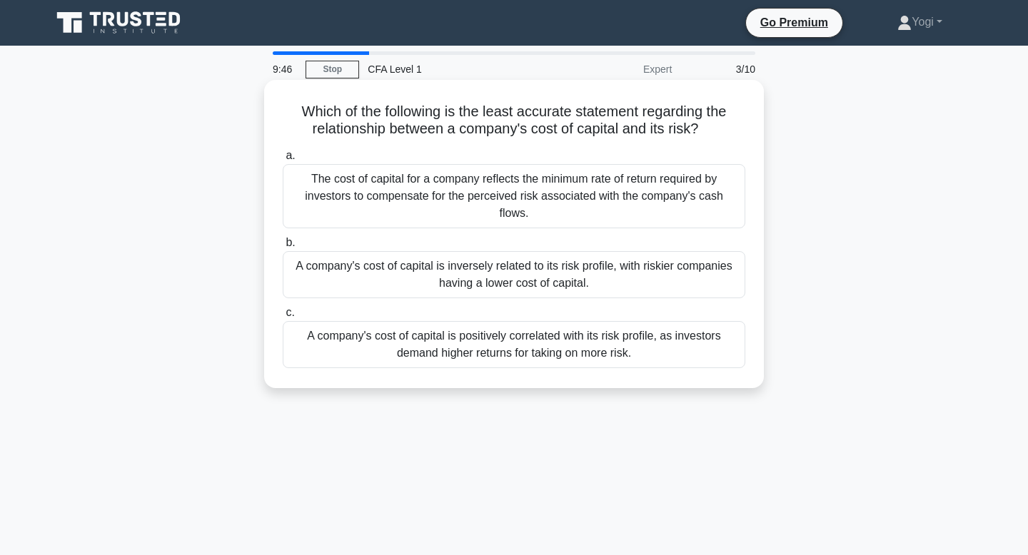
click at [522, 266] on div "A company's cost of capital is inversely related to its risk profile, with risk…" at bounding box center [514, 274] width 462 height 47
click at [283, 248] on input "b. A company's cost of capital is inversely related to its risk profile, with r…" at bounding box center [283, 242] width 0 height 9
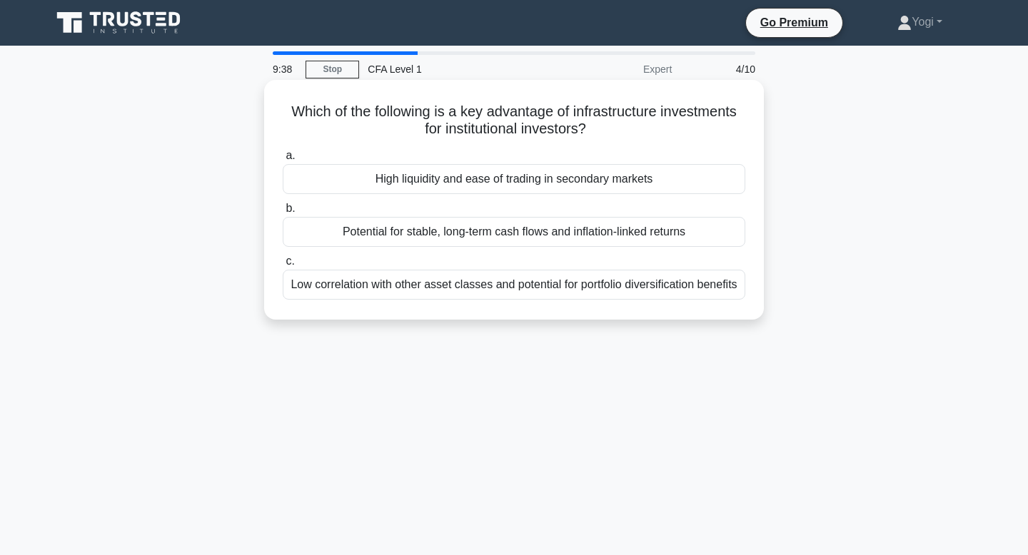
click at [530, 232] on div "Potential for stable, long-term cash flows and inflation-linked returns" at bounding box center [514, 232] width 462 height 30
click at [283, 213] on input "b. Potential for stable, long-term cash flows and inflation-linked returns" at bounding box center [283, 208] width 0 height 9
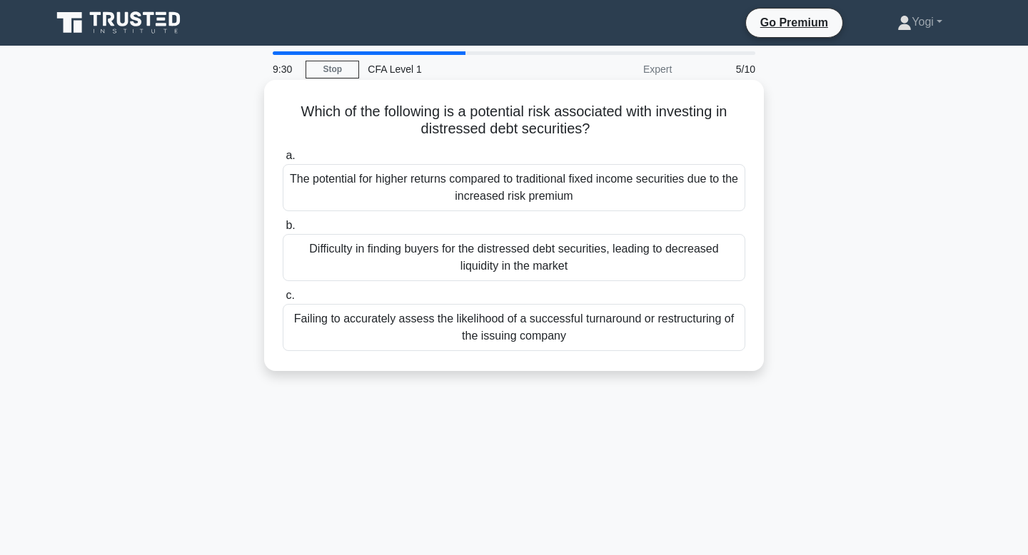
click at [544, 321] on div "Failing to accurately assess the likelihood of a successful turnaround or restr…" at bounding box center [514, 327] width 462 height 47
click at [283, 300] on input "c. Failing to accurately assess the likelihood of a successful turnaround or re…" at bounding box center [283, 295] width 0 height 9
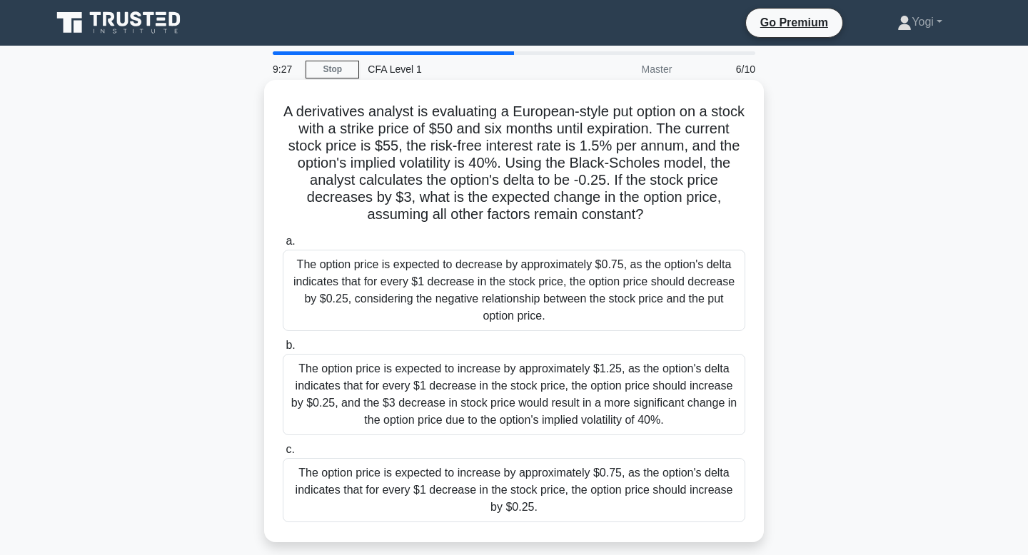
click at [550, 484] on div "The option price is expected to increase by approximately $0.75, as the option'…" at bounding box center [514, 490] width 462 height 64
click at [283, 455] on input "c. The option price is expected to increase by approximately $0.75, as the opti…" at bounding box center [283, 449] width 0 height 9
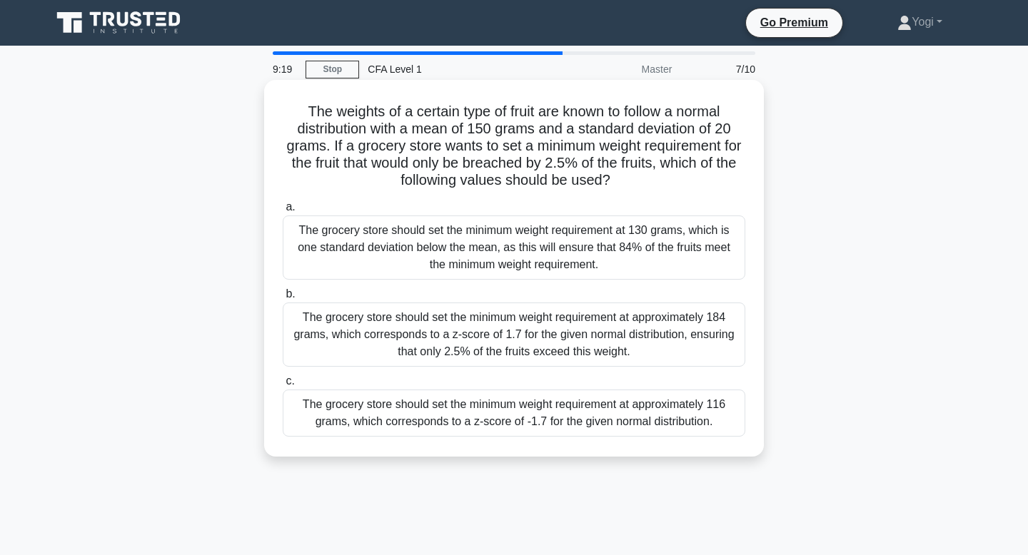
click at [547, 423] on div "The grocery store should set the minimum weight requirement at approximately 11…" at bounding box center [514, 413] width 462 height 47
click at [283, 386] on input "c. The grocery store should set the minimum weight requirement at approximately…" at bounding box center [283, 381] width 0 height 9
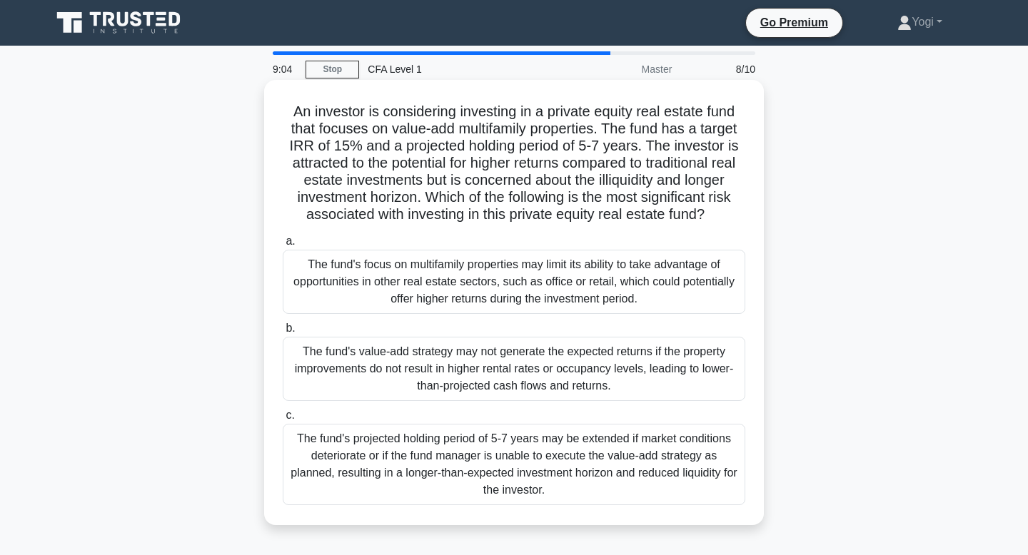
click at [433, 368] on div "The fund's value-add strategy may not generate the expected returns if the prop…" at bounding box center [514, 369] width 462 height 64
click at [283, 333] on input "b. The fund's value-add strategy may not generate the expected returns if the p…" at bounding box center [283, 328] width 0 height 9
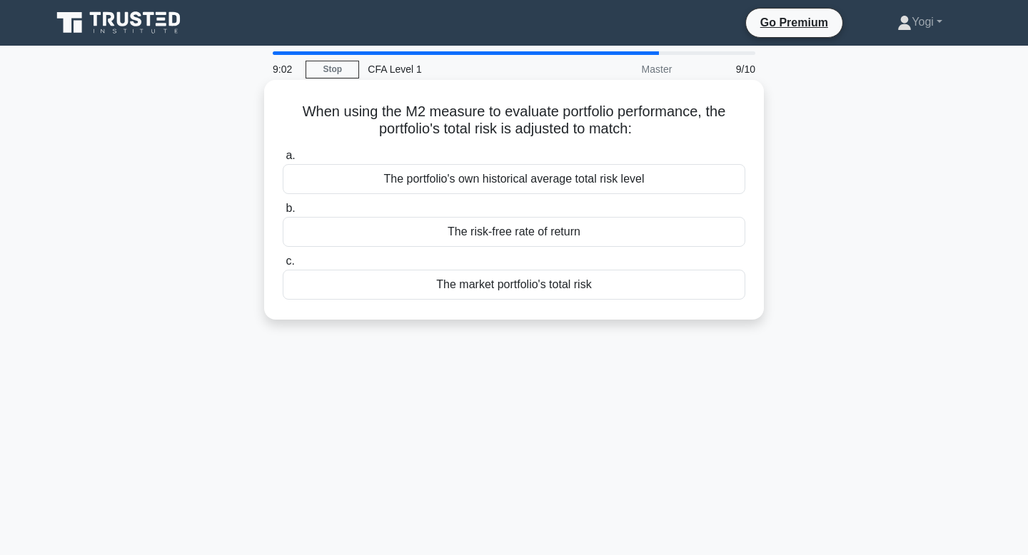
click at [468, 296] on div "The market portfolio's total risk" at bounding box center [514, 285] width 462 height 30
click at [283, 266] on input "c. The market portfolio's total risk" at bounding box center [283, 261] width 0 height 9
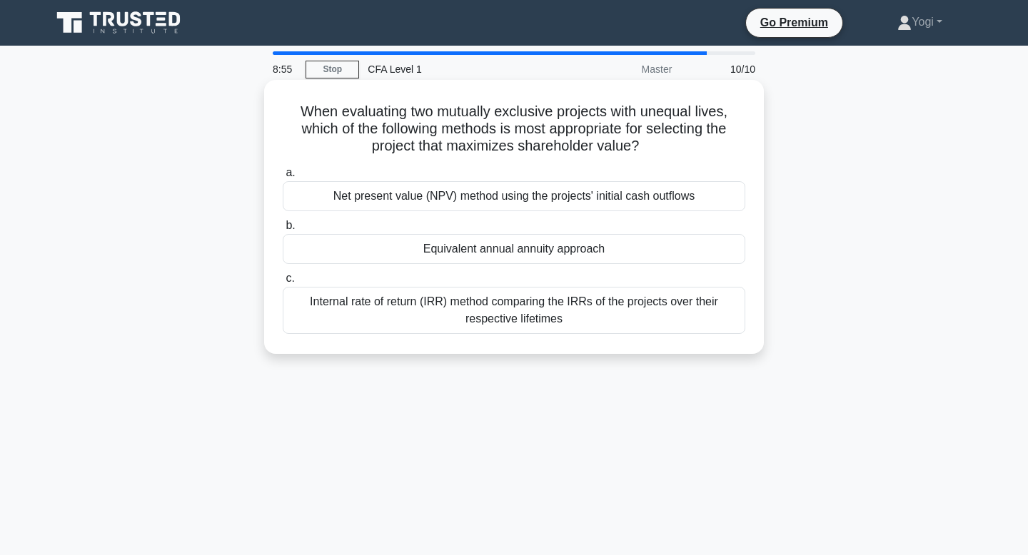
click at [542, 256] on div "Equivalent annual annuity approach" at bounding box center [514, 249] width 462 height 30
click at [283, 231] on input "b. Equivalent annual annuity approach" at bounding box center [283, 225] width 0 height 9
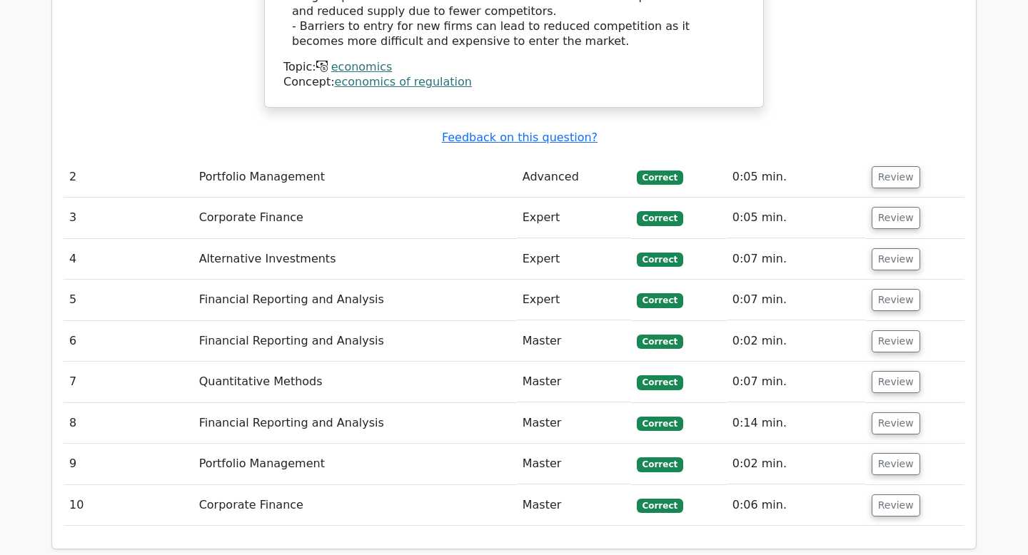
scroll to position [1562, 0]
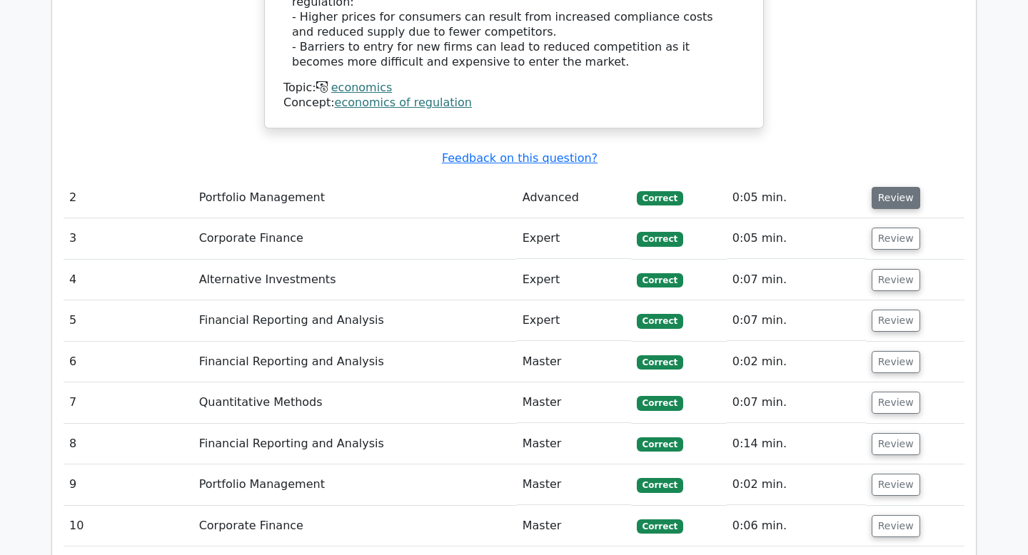
click at [871, 187] on button "Review" at bounding box center [895, 198] width 49 height 22
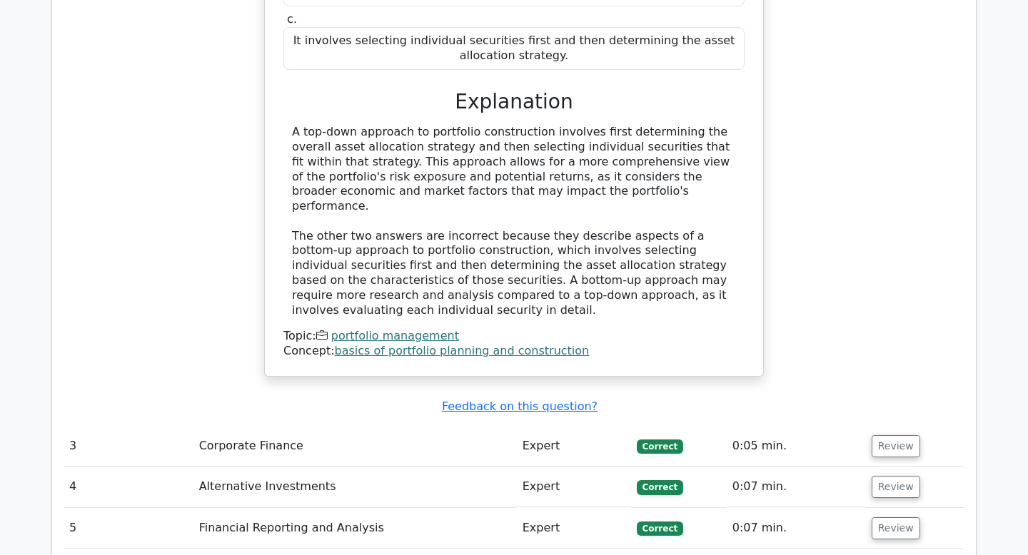
scroll to position [1973, 0]
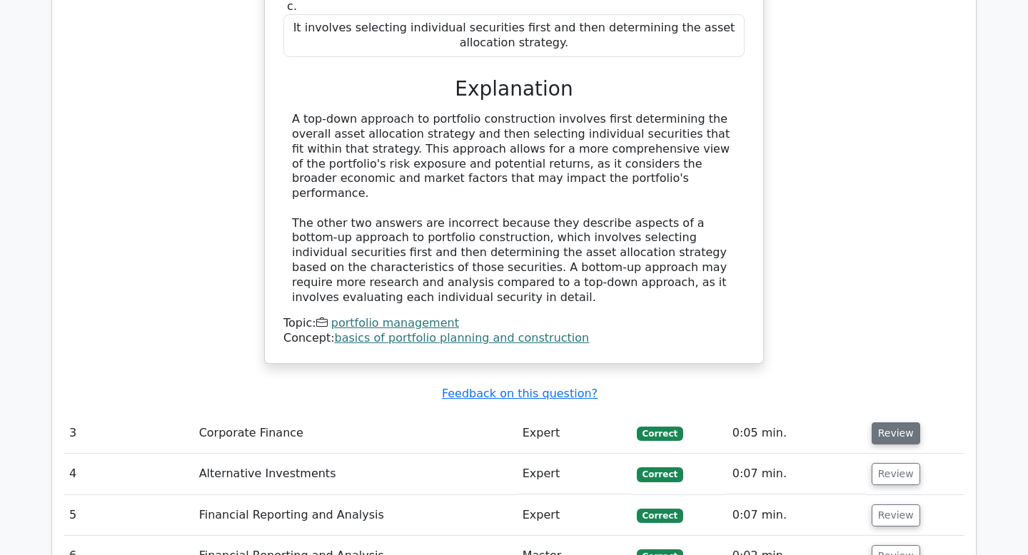
click at [899, 423] on button "Review" at bounding box center [895, 434] width 49 height 22
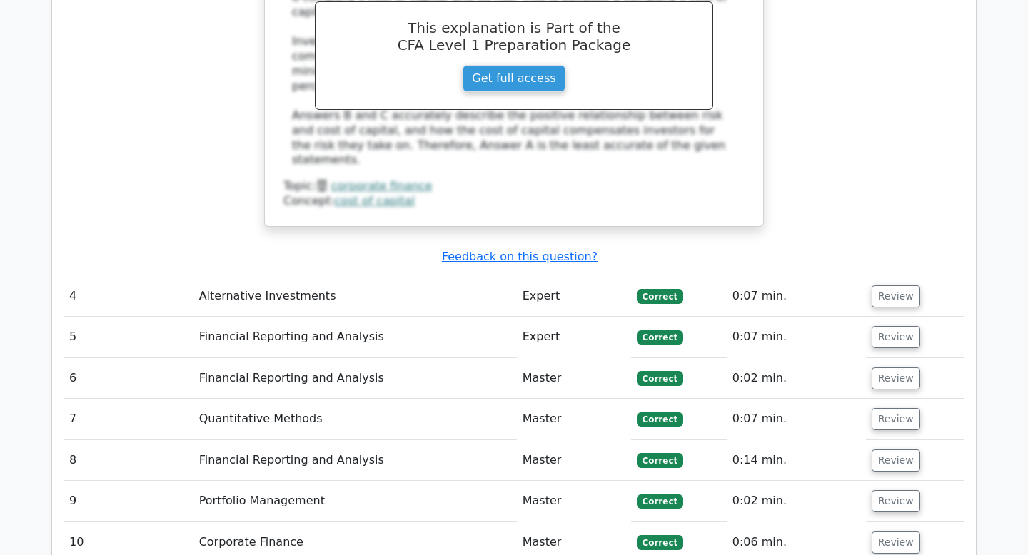
scroll to position [2791, 0]
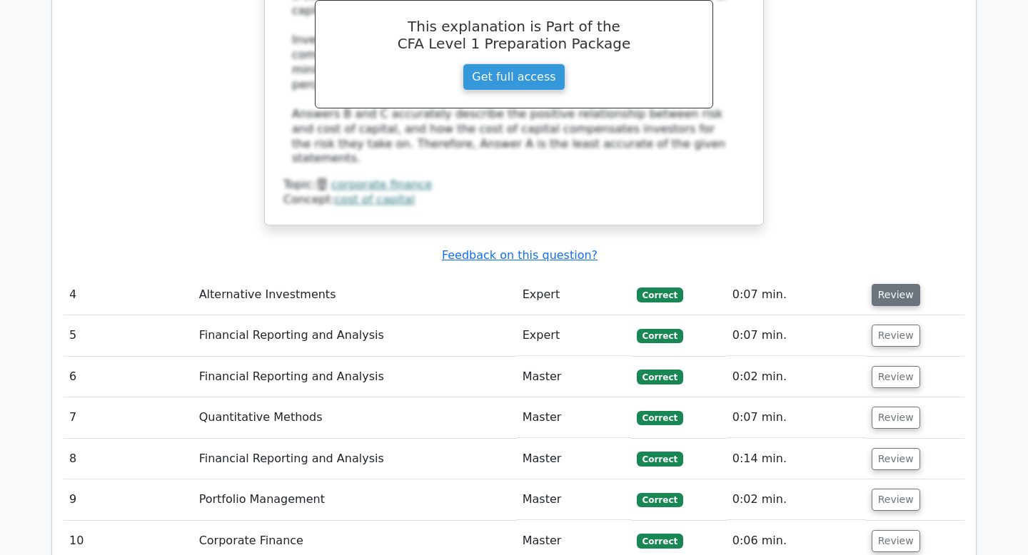
click at [901, 284] on button "Review" at bounding box center [895, 295] width 49 height 22
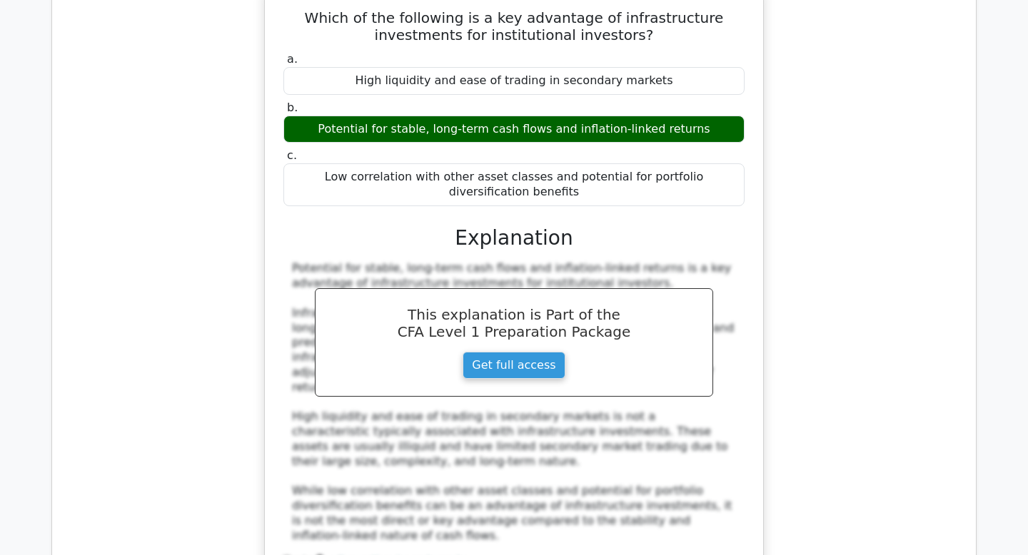
scroll to position [3207, 0]
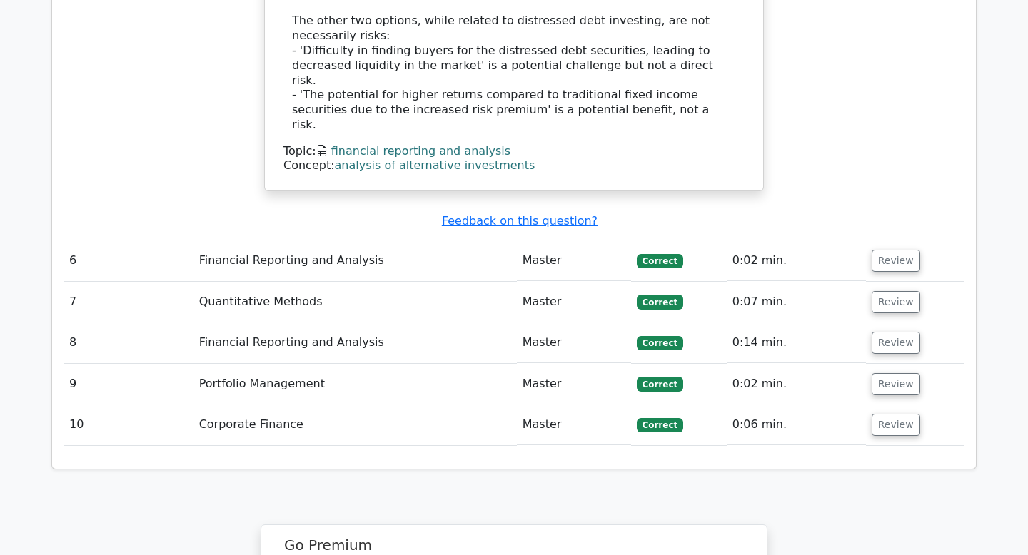
scroll to position [4242, 0]
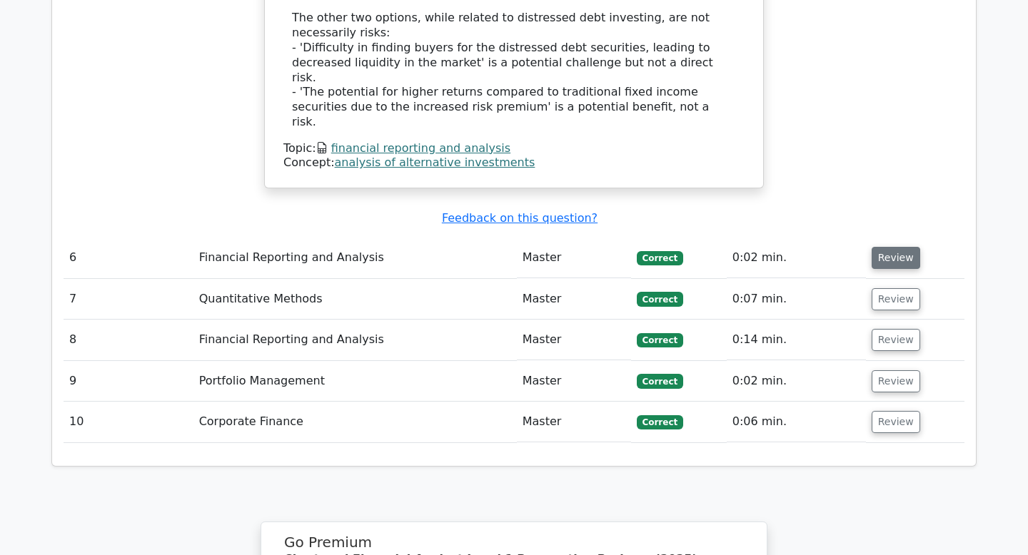
click at [887, 247] on button "Review" at bounding box center [895, 258] width 49 height 22
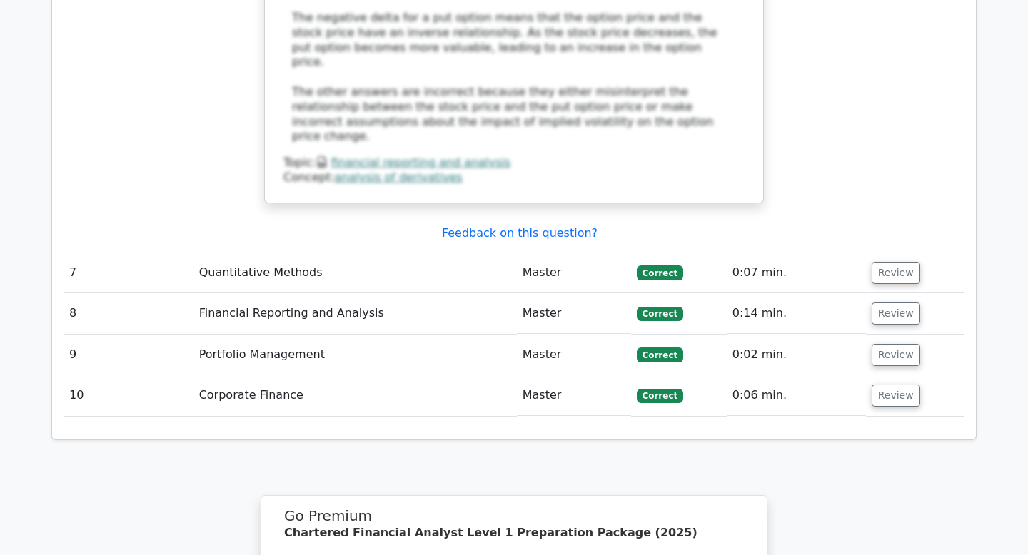
scroll to position [5030, 0]
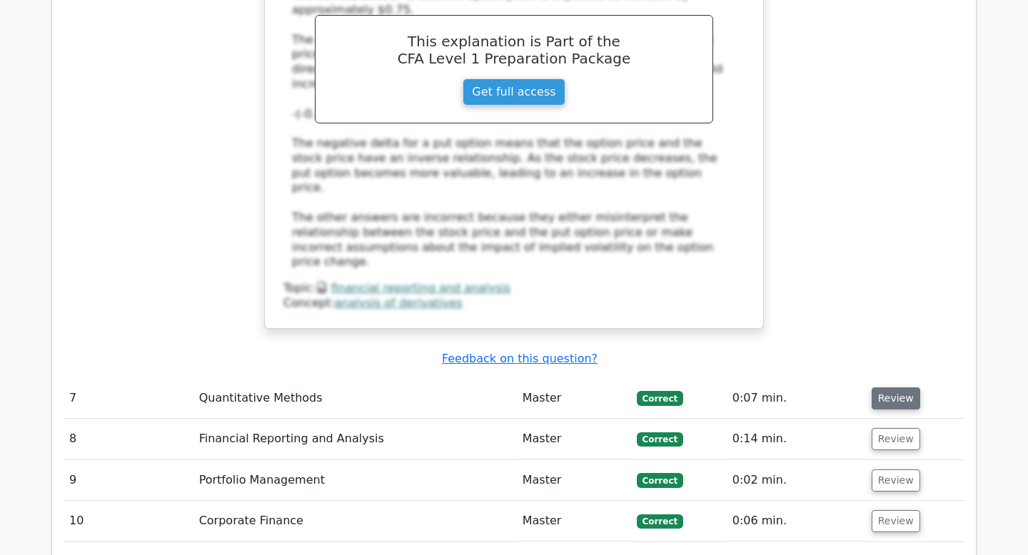
click at [881, 388] on button "Review" at bounding box center [895, 399] width 49 height 22
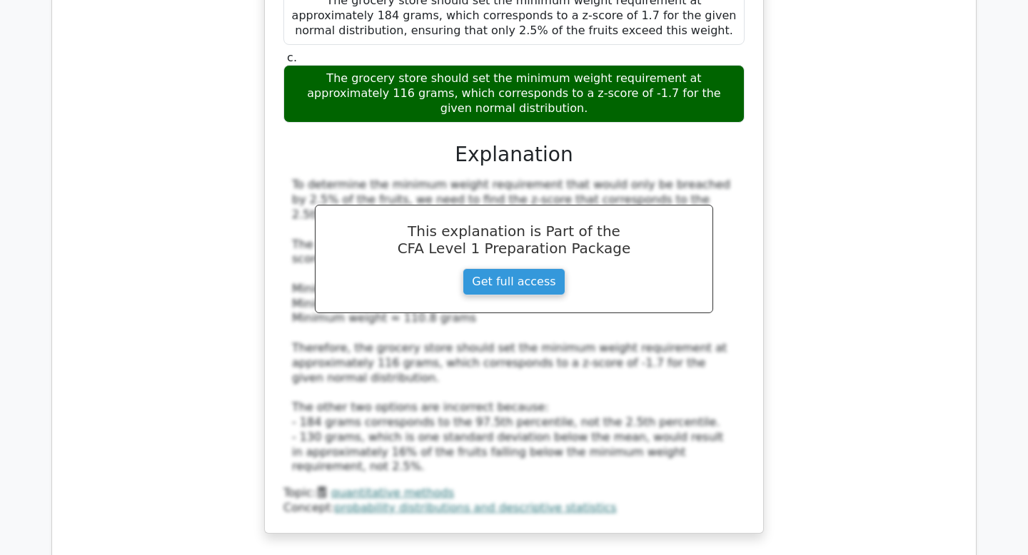
scroll to position [5701, 0]
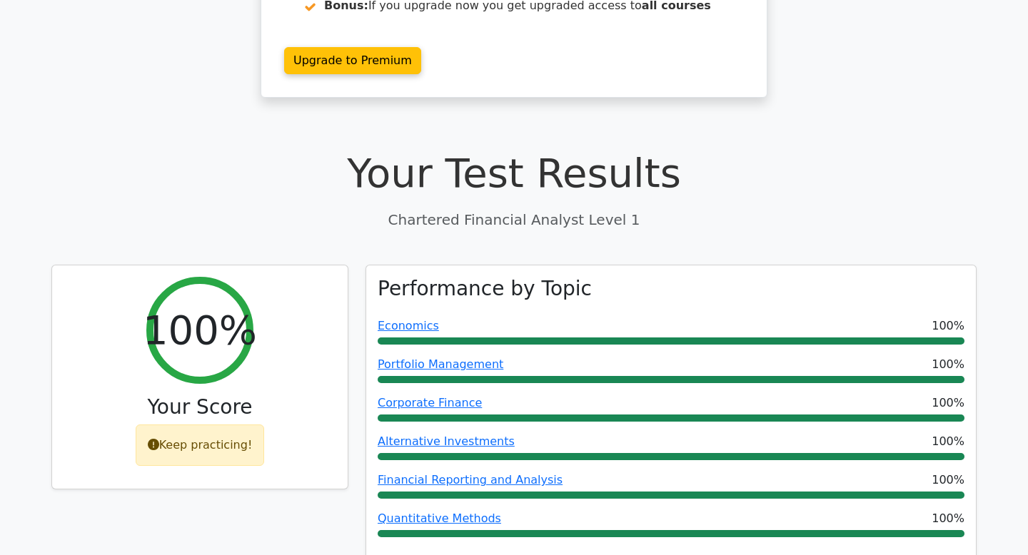
scroll to position [276, 0]
